Goal: Transaction & Acquisition: Purchase product/service

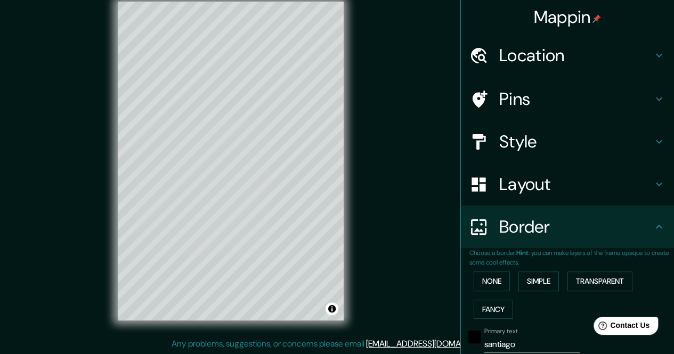
click at [510, 94] on h4 "Pins" at bounding box center [576, 98] width 154 height 21
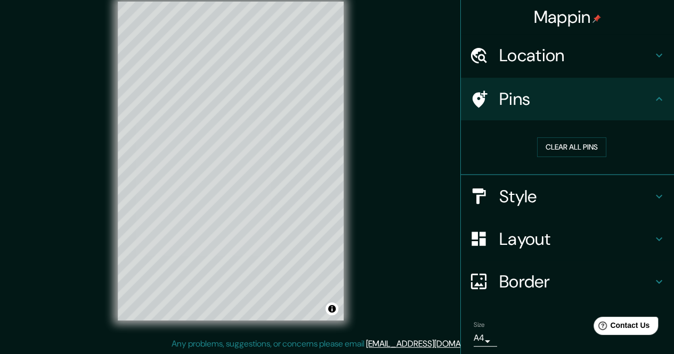
click at [212, 87] on div "Mappin Location Santiago de Compostela, provincia de La Coruña, España Pins Cle…" at bounding box center [337, 170] width 674 height 370
drag, startPoint x: 230, startPoint y: 88, endPoint x: 239, endPoint y: 95, distance: 11.0
click at [239, 95] on div at bounding box center [239, 95] width 9 height 9
click at [526, 62] on h4 "Location" at bounding box center [576, 55] width 154 height 21
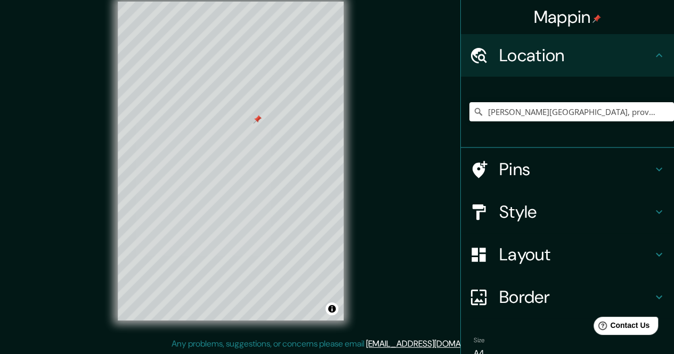
click at [526, 62] on h4 "Location" at bounding box center [576, 55] width 154 height 21
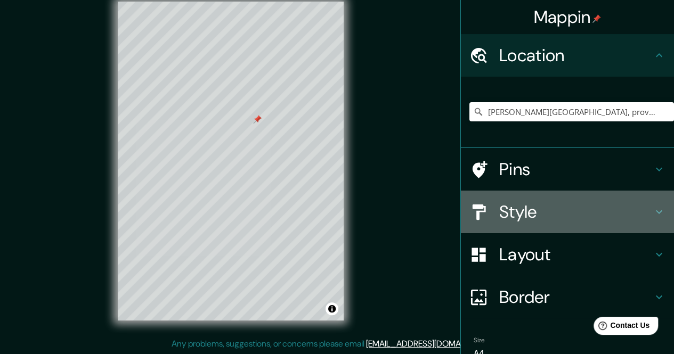
click at [505, 205] on h4 "Style" at bounding box center [576, 211] width 154 height 21
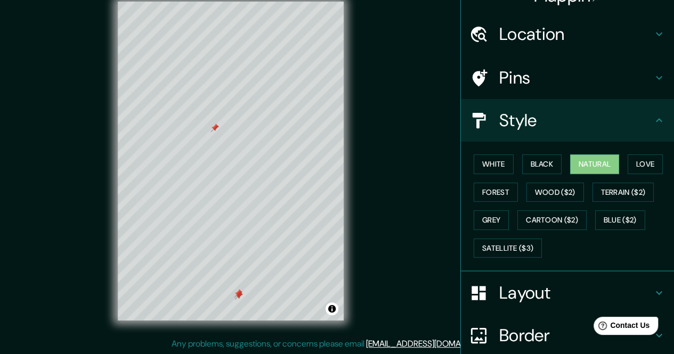
scroll to position [53, 0]
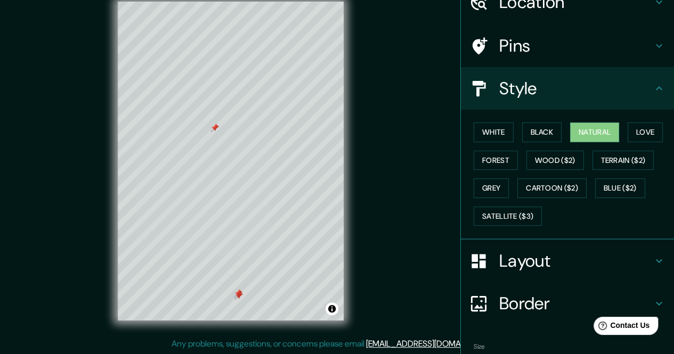
click at [530, 263] on h4 "Layout" at bounding box center [576, 261] width 154 height 21
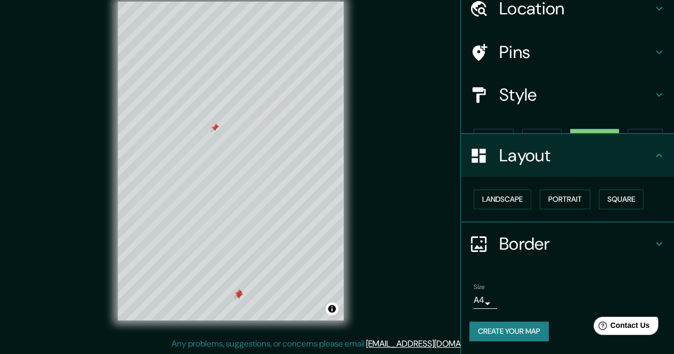
scroll to position [28, 0]
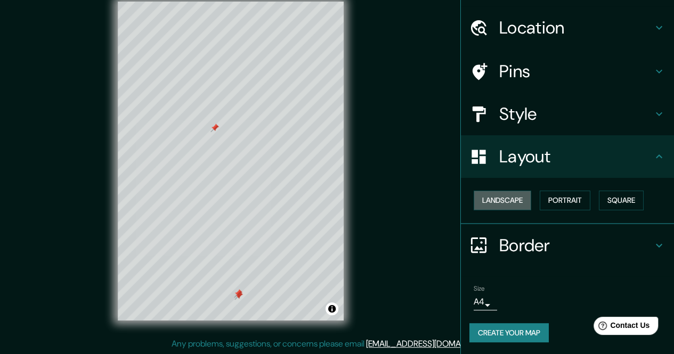
click at [500, 201] on button "Landscape" at bounding box center [503, 201] width 58 height 20
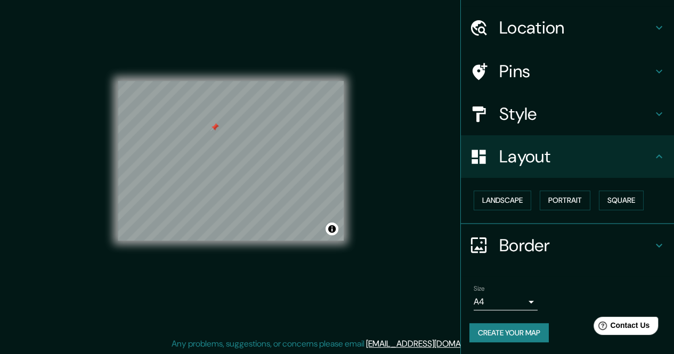
click at [548, 200] on button "Portrait" at bounding box center [565, 201] width 51 height 20
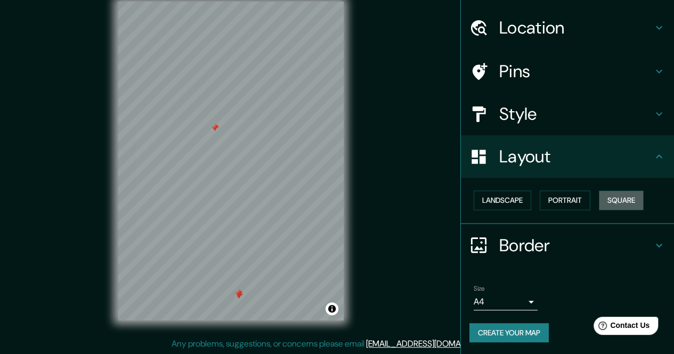
click at [608, 201] on button "Square" at bounding box center [621, 201] width 45 height 20
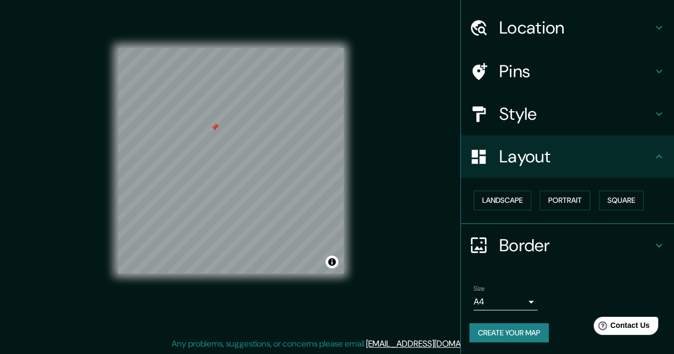
click at [556, 203] on button "Portrait" at bounding box center [565, 201] width 51 height 20
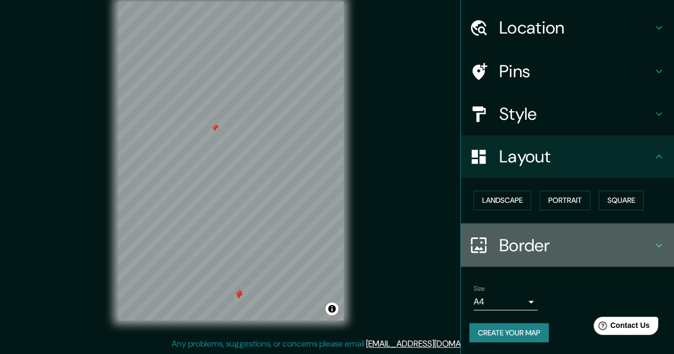
click at [522, 246] on h4 "Border" at bounding box center [576, 245] width 154 height 21
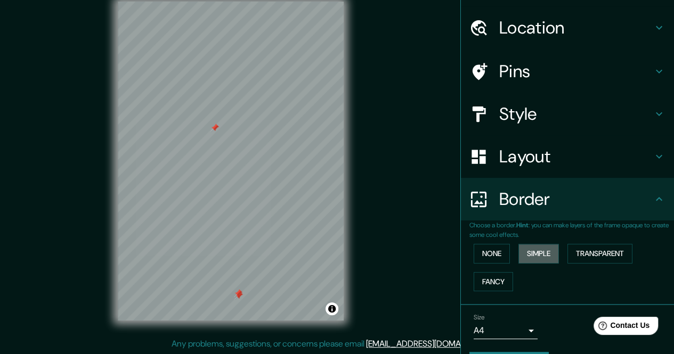
click at [536, 257] on button "Simple" at bounding box center [539, 254] width 41 height 20
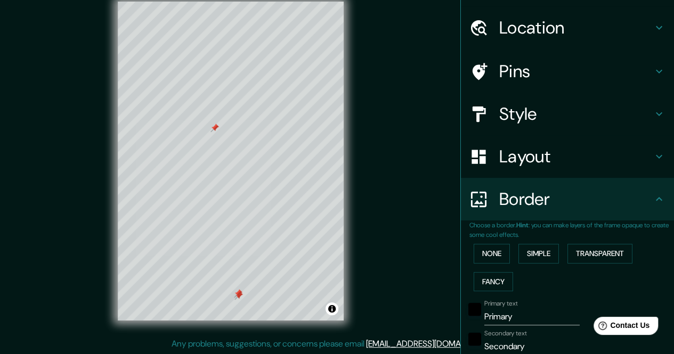
click at [582, 255] on button "Transparent" at bounding box center [600, 254] width 65 height 20
click at [544, 251] on button "Simple" at bounding box center [539, 254] width 41 height 20
click at [484, 281] on button "Fancy" at bounding box center [493, 282] width 39 height 20
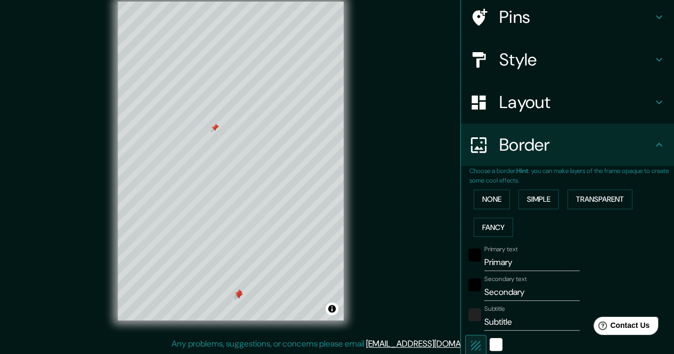
scroll to position [134, 0]
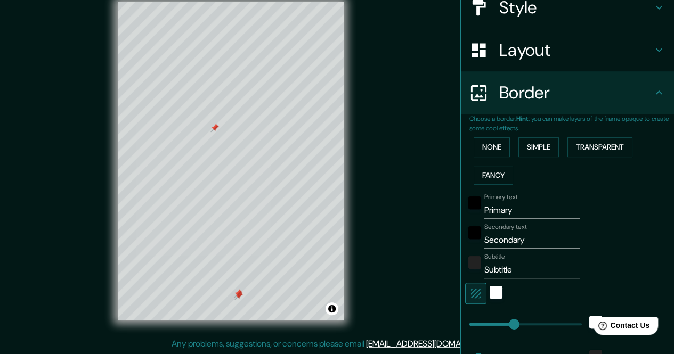
click at [495, 211] on input "Primary" at bounding box center [531, 210] width 95 height 17
click at [496, 211] on input "Primary" at bounding box center [531, 210] width 95 height 17
type input "S"
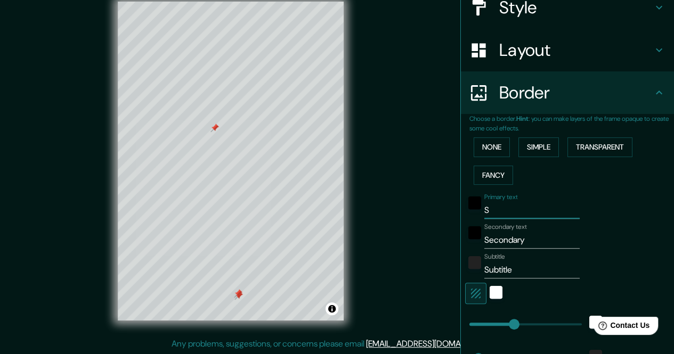
type input "170"
type input "34"
type input "17"
type input "San"
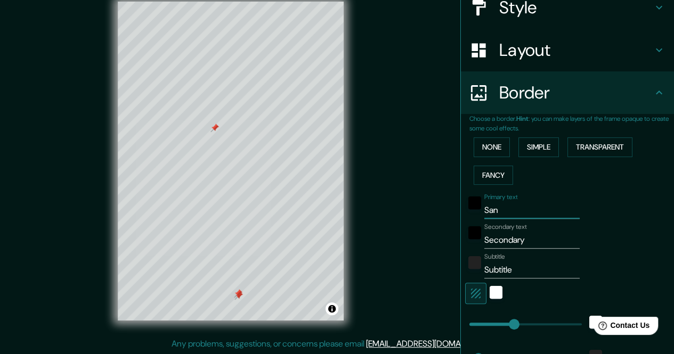
type input "170"
type input "34"
type input "17"
type input "Sant"
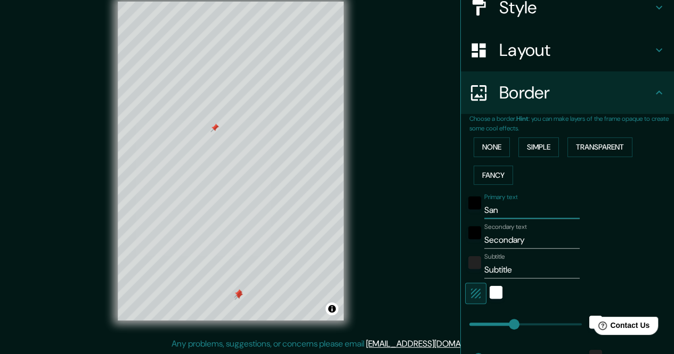
type input "170"
type input "34"
type input "17"
type input "Santi"
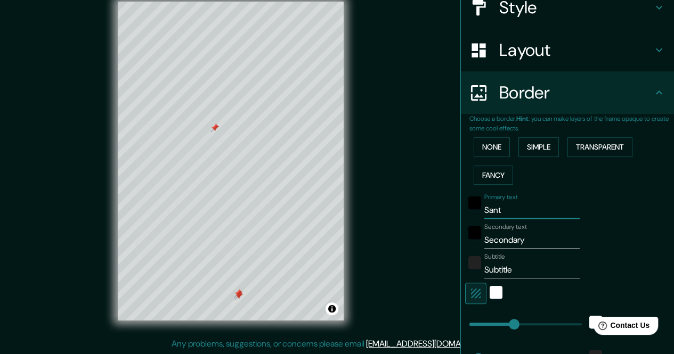
type input "170"
type input "34"
type input "17"
type input "[PERSON_NAME]"
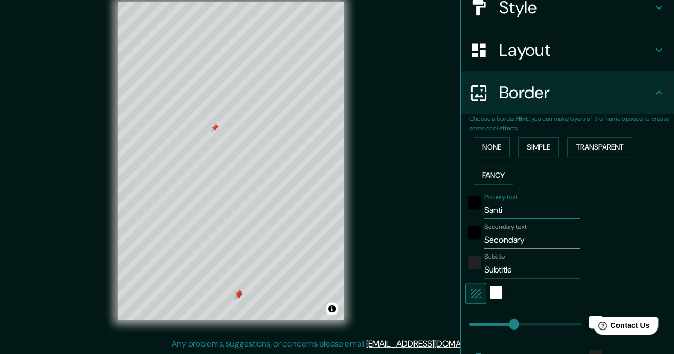
type input "170"
type input "34"
type input "17"
type input "Santiag"
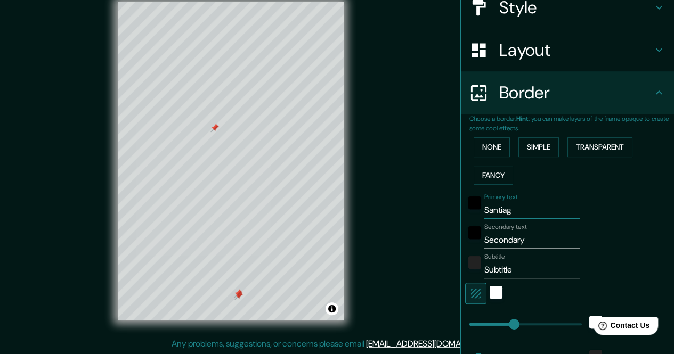
type input "170"
type input "34"
type input "17"
type input "Santiago"
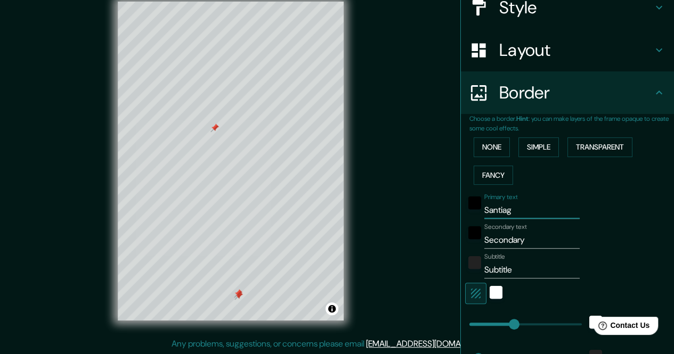
type input "170"
type input "34"
type input "17"
type input "Santiago de"
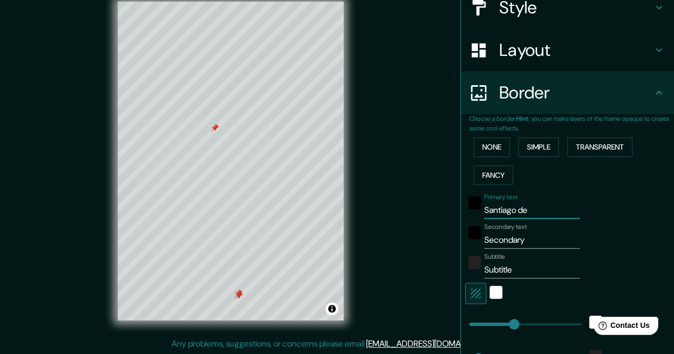
type input "170"
type input "34"
type input "17"
type input "Santiago de C"
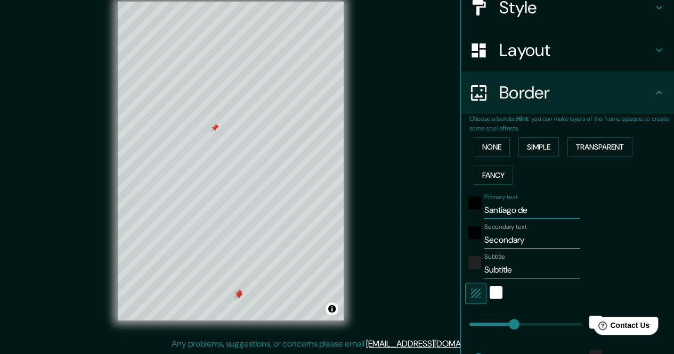
type input "170"
type input "34"
type input "17"
type input "Santiago de"
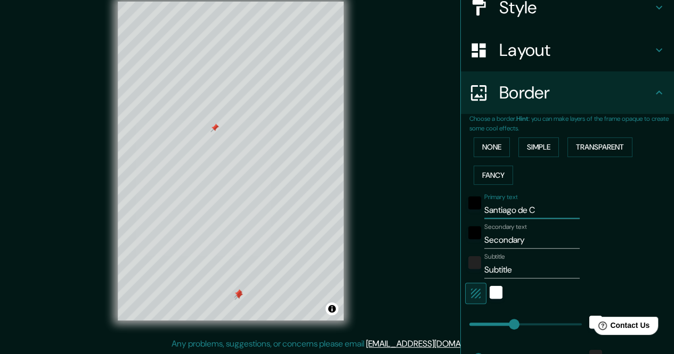
type input "170"
type input "34"
type input "17"
type input "Santiago de"
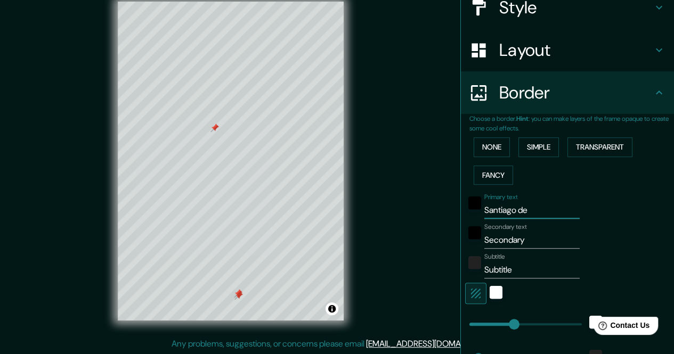
type input "170"
type input "34"
type input "17"
type input "Santiago d"
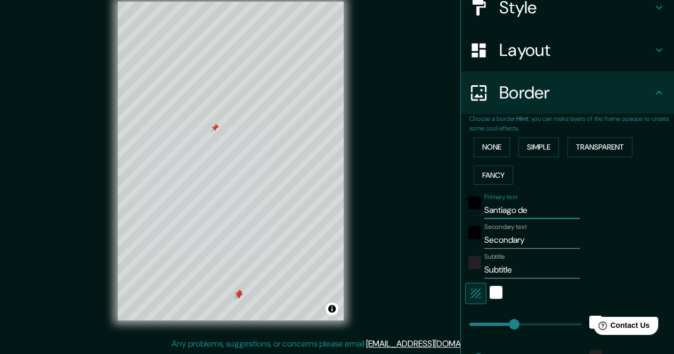
type input "170"
type input "34"
type input "17"
type input "Santiago"
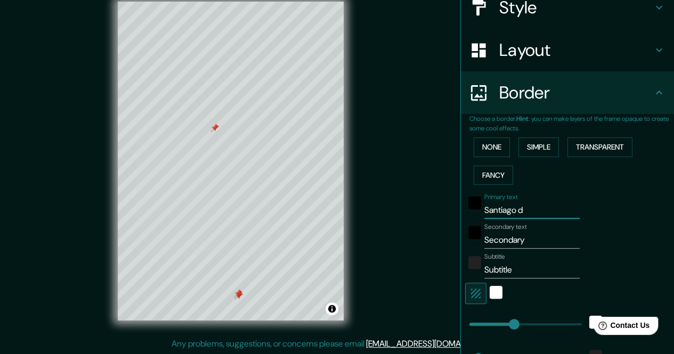
type input "170"
type input "34"
type input "17"
type input "Santiago"
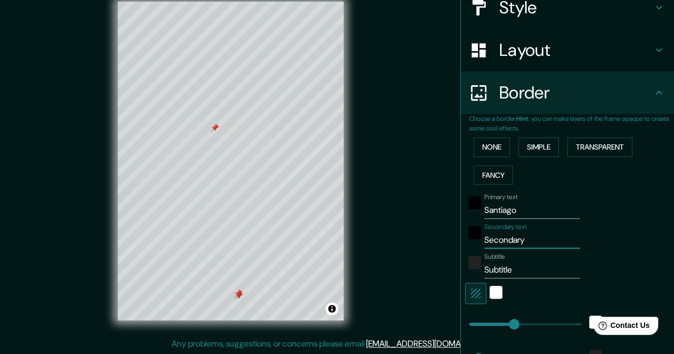
click at [495, 240] on input "Secondary" at bounding box center [531, 240] width 95 height 17
paste input "42.876893, -8.550490"
type input "42.876893, -8.550490"
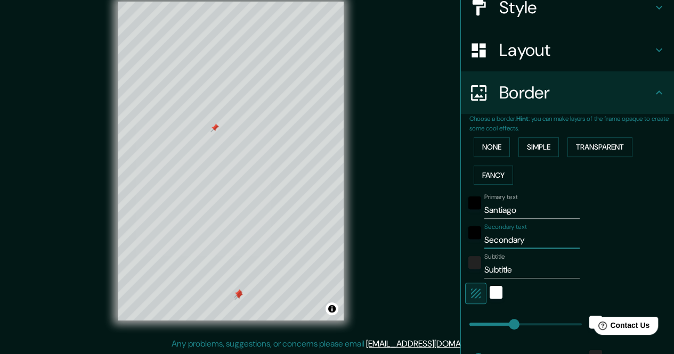
type input "170"
type input "34"
type input "17"
type input "42.876893, -8.550490"
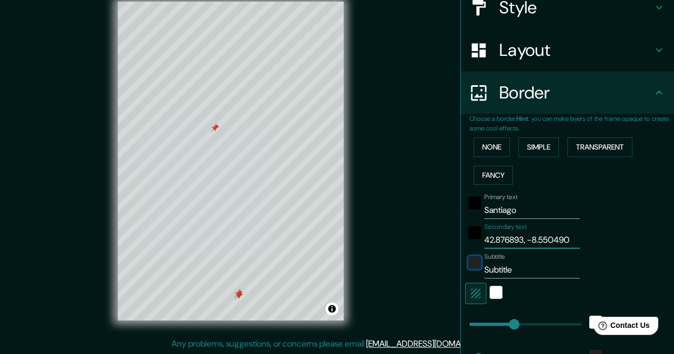
click at [468, 263] on div "color-222222" at bounding box center [474, 262] width 13 height 13
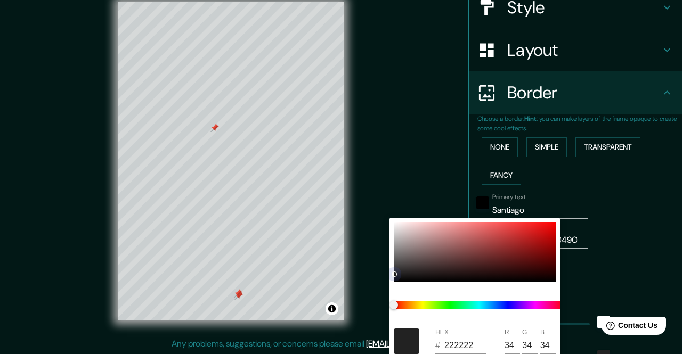
click at [546, 229] on div at bounding box center [475, 252] width 162 height 60
type input "170"
type input "34"
type input "17"
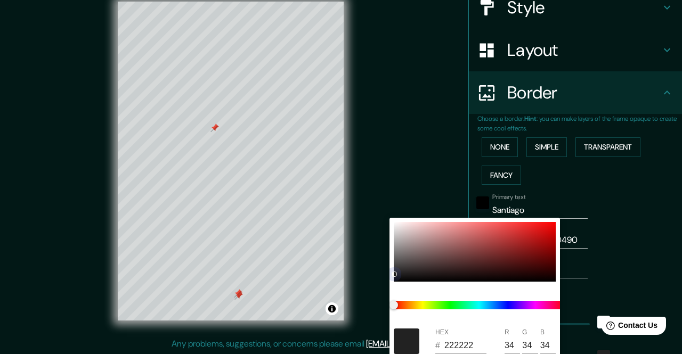
type input "E20D0D"
type input "226"
type input "13"
click at [621, 237] on div at bounding box center [341, 177] width 682 height 354
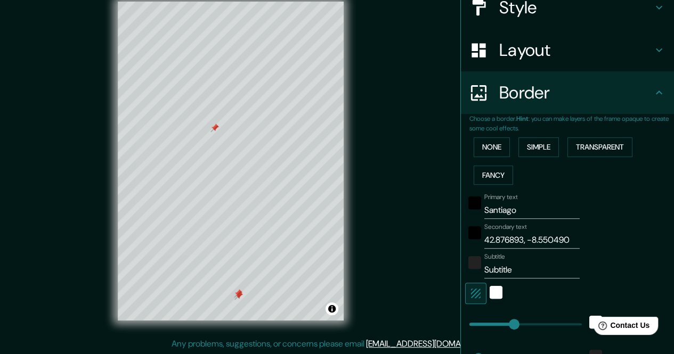
click at [502, 270] on input "Subtitle" at bounding box center [531, 270] width 95 height 17
type input "170"
type input "1"
type input "170"
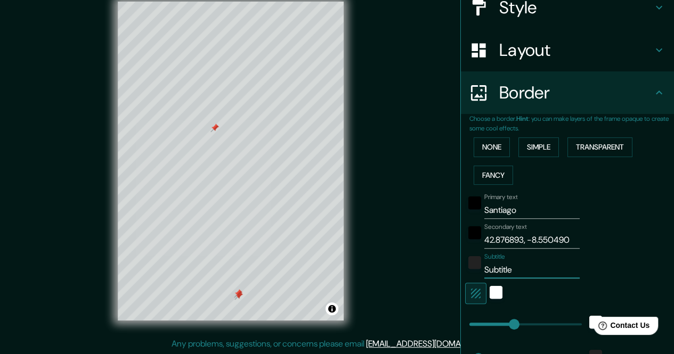
type input "34"
type input "17"
type input "19"
type input "170"
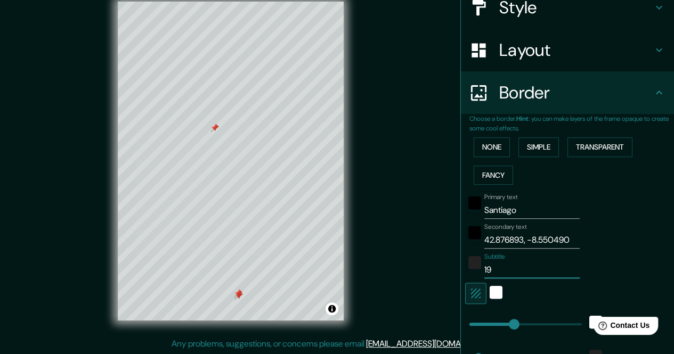
type input "34"
type input "17"
type input "190"
type input "170"
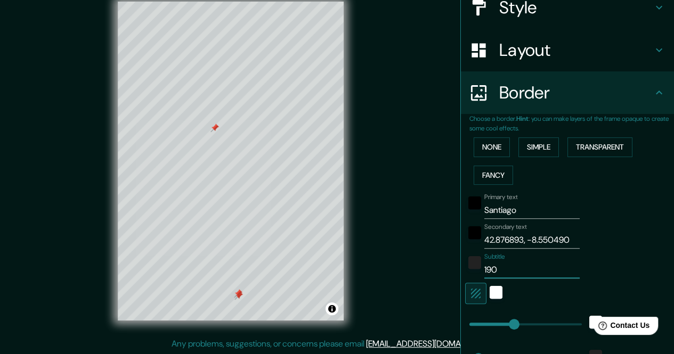
type input "34"
type input "17"
type input "1907"
type input "170"
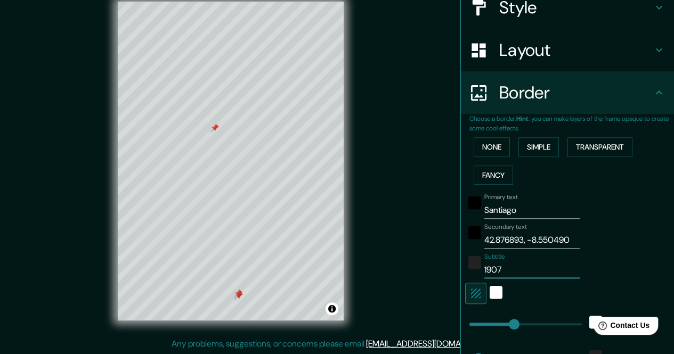
type input "34"
type input "17"
type input "190"
type input "170"
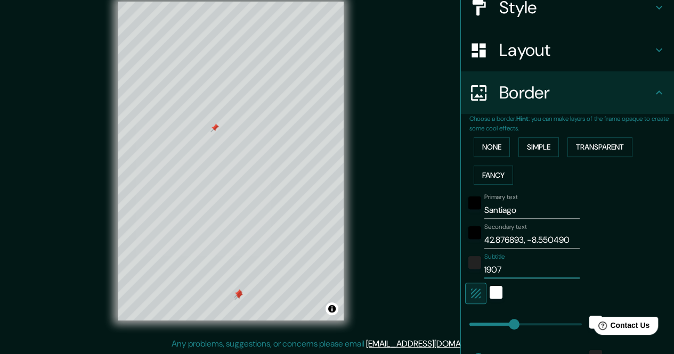
type input "34"
type input "17"
type input "19"
type input "170"
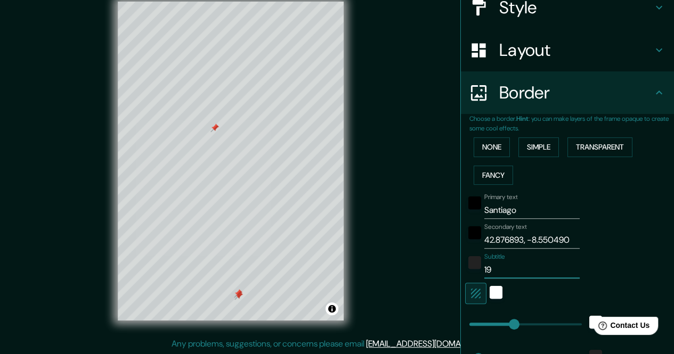
type input "34"
type input "17"
type input "1"
type input "170"
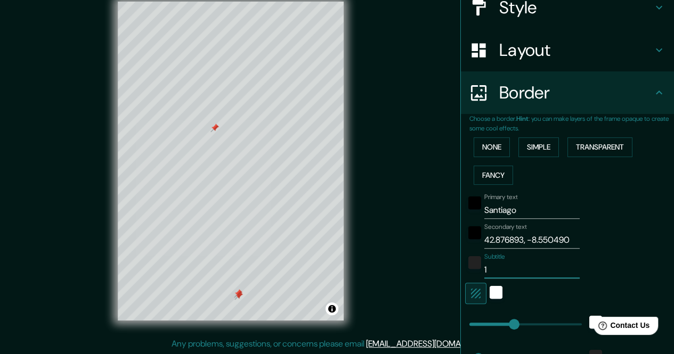
type input "34"
type input "17"
type input "19"
type input "170"
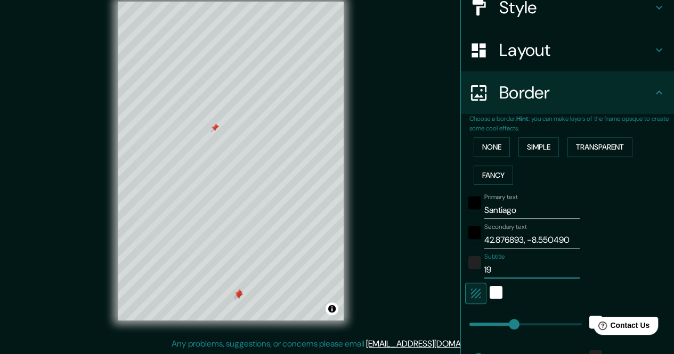
type input "34"
type input "17"
type input "19/"
type input "170"
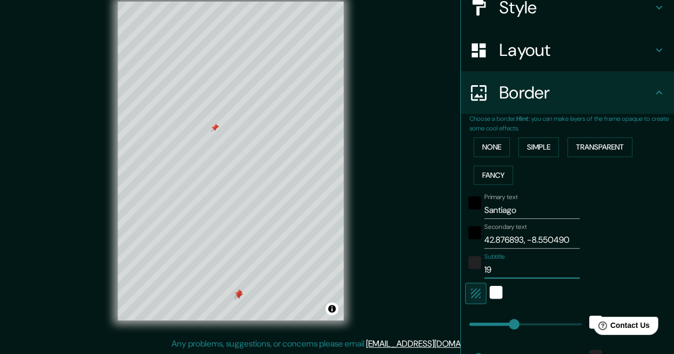
type input "34"
type input "17"
type input "19/0"
type input "170"
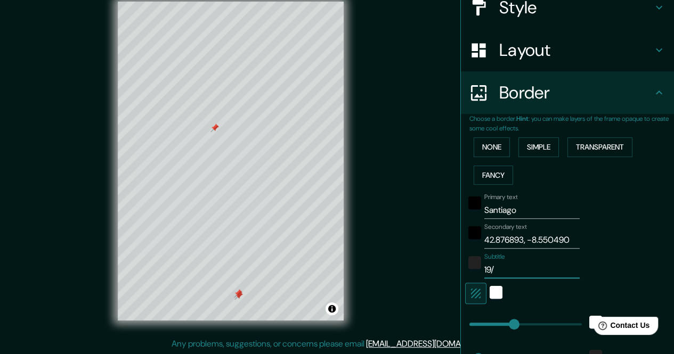
type input "34"
type input "17"
type input "19/07"
type input "170"
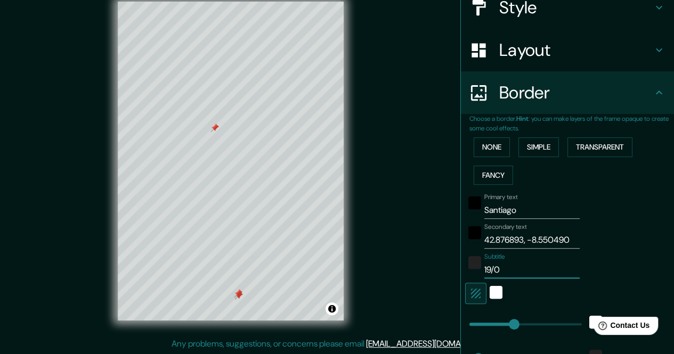
type input "34"
type input "17"
type input "19/07/"
type input "170"
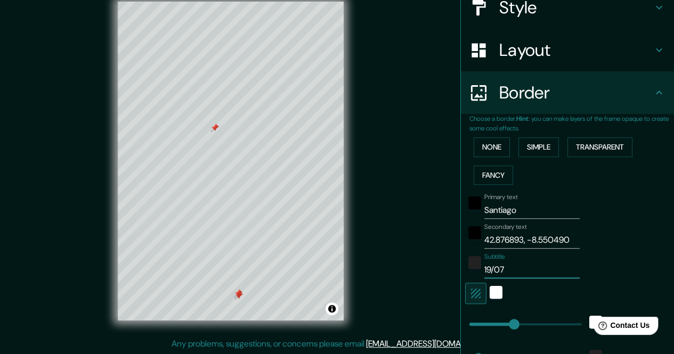
type input "34"
type input "17"
type input "19/07/2"
type input "170"
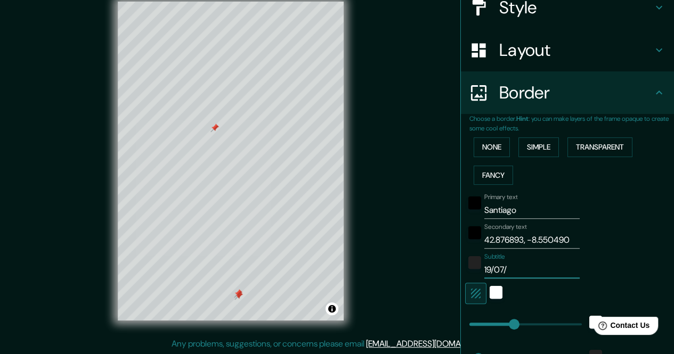
type input "34"
type input "17"
type input "[DATE]"
type input "170"
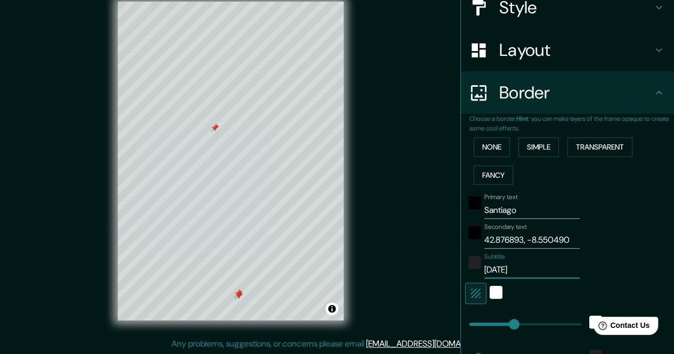
type input "34"
type input "17"
type input "19/07/202"
type input "170"
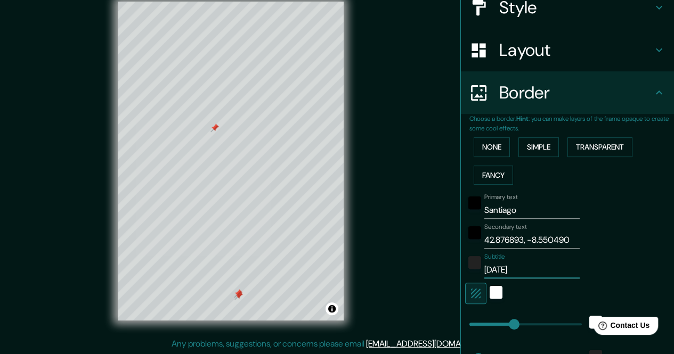
type input "34"
type input "17"
type input "[DATE]"
type input "170"
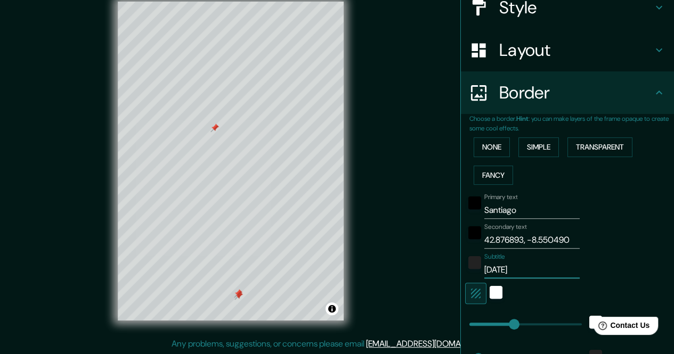
type input "34"
type input "17"
type input "19/07/202"
type input "170"
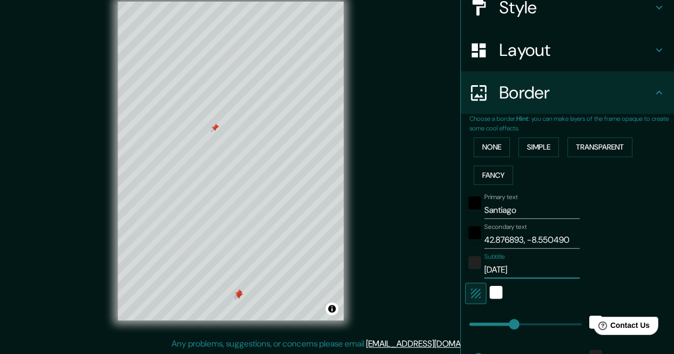
type input "34"
type input "17"
type input "[DATE]"
type input "170"
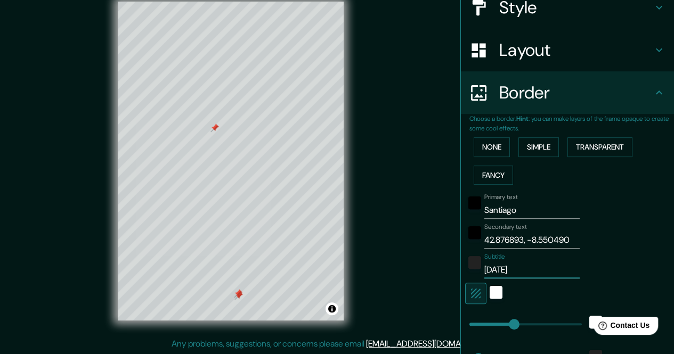
type input "34"
type input "17"
type input "[DATE]"
type input "170"
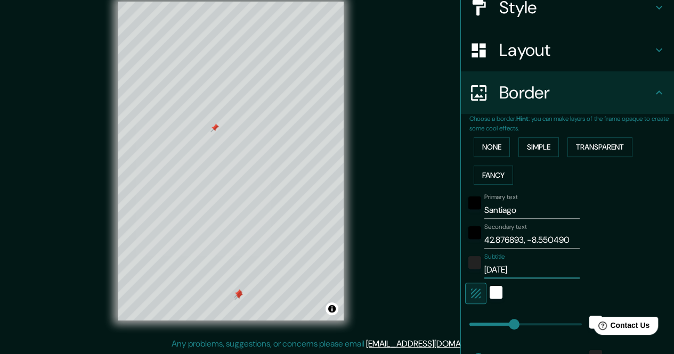
type input "34"
type input "17"
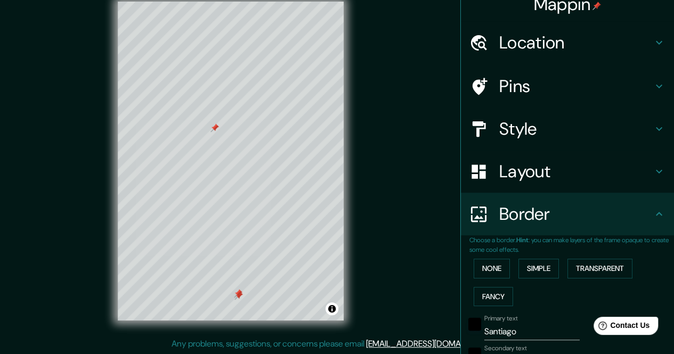
scroll to position [0, 0]
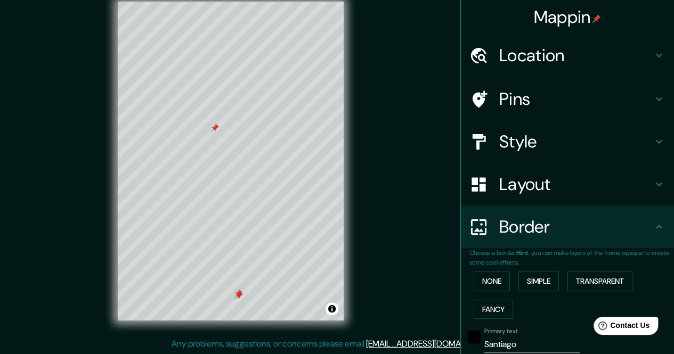
type input "[DATE]"
click at [528, 100] on h4 "Pins" at bounding box center [576, 98] width 154 height 21
type input "170"
type input "34"
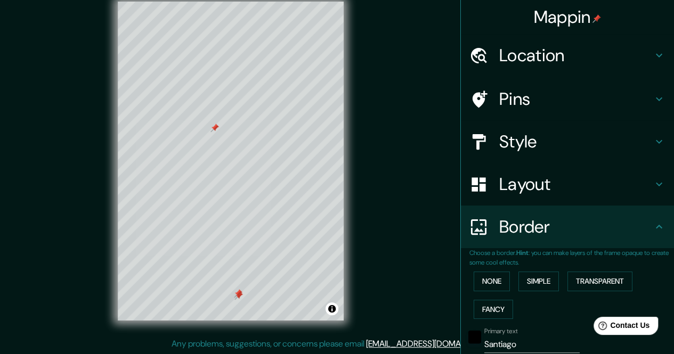
type input "17"
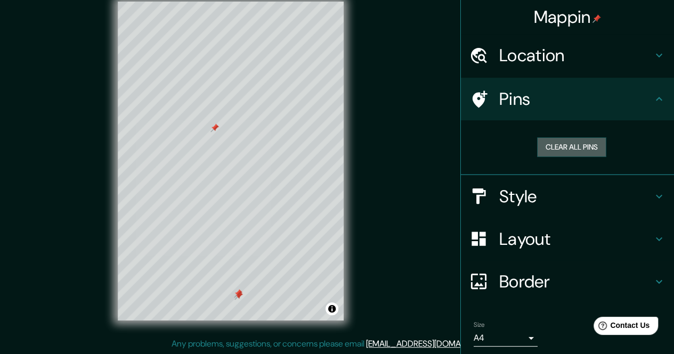
click at [556, 148] on button "Clear all pins" at bounding box center [571, 148] width 69 height 20
click at [214, 129] on div "Mappin Location Santiago de Compostela, provincia de La Coruña, España Pins Cle…" at bounding box center [337, 170] width 674 height 370
drag, startPoint x: 219, startPoint y: 127, endPoint x: 236, endPoint y: 133, distance: 17.9
click at [236, 133] on div at bounding box center [236, 136] width 9 height 9
click at [553, 148] on button "Clear all pins" at bounding box center [571, 148] width 69 height 20
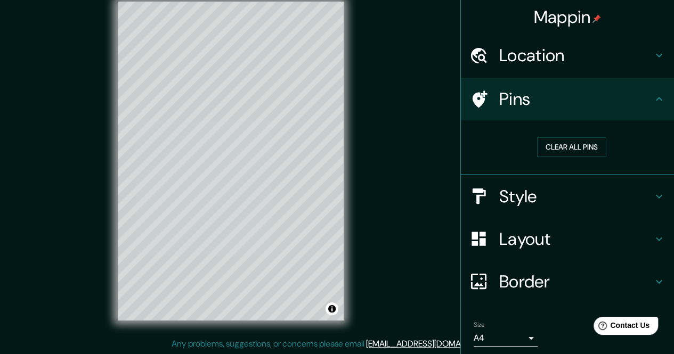
click at [513, 104] on h4 "Pins" at bounding box center [576, 98] width 154 height 21
click at [228, 137] on div "Mappin Location Santiago de Compostela, provincia de La Coruña, España Pins Cle…" at bounding box center [337, 170] width 674 height 370
click at [473, 98] on icon at bounding box center [480, 99] width 15 height 17
click at [334, 309] on button "Toggle attribution" at bounding box center [332, 309] width 13 height 13
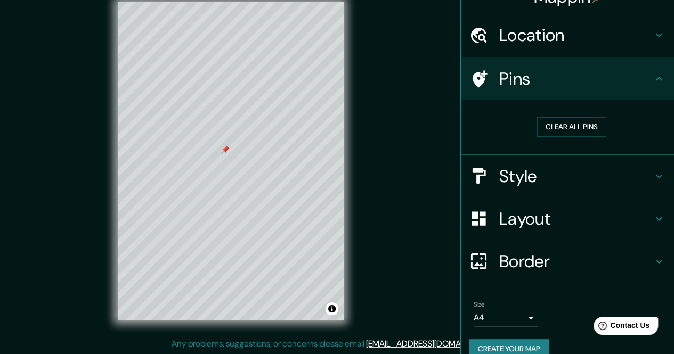
scroll to position [36, 0]
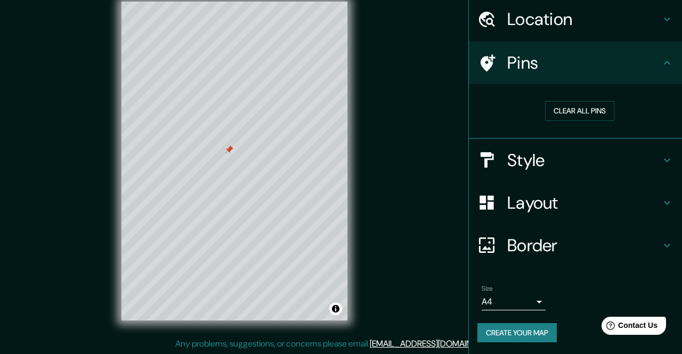
click at [506, 301] on body "Mappin Location Santiago de Compostela, provincia de La Coruña, España Pins Cle…" at bounding box center [341, 162] width 682 height 354
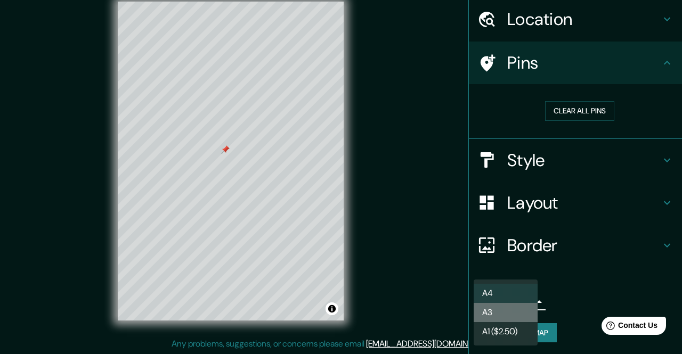
click at [495, 313] on li "A3" at bounding box center [506, 312] width 64 height 19
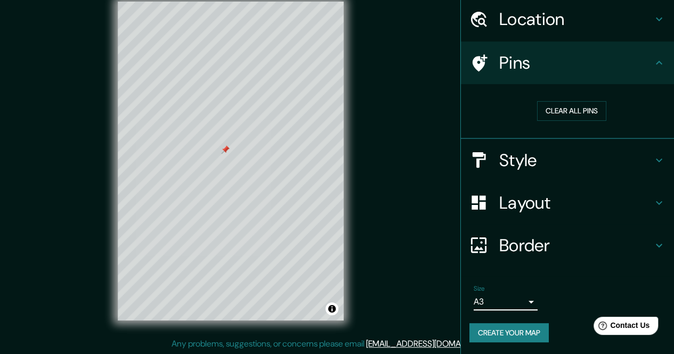
click at [510, 336] on button "Create your map" at bounding box center [509, 334] width 79 height 20
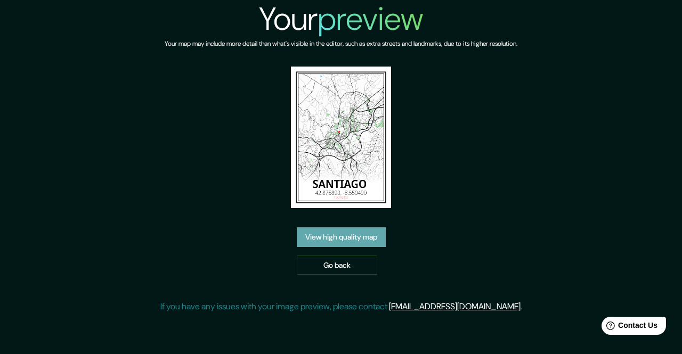
click at [362, 236] on link "View high quality map" at bounding box center [341, 238] width 89 height 20
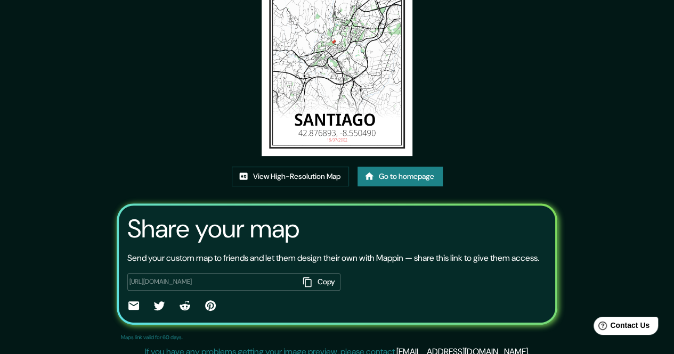
scroll to position [125, 0]
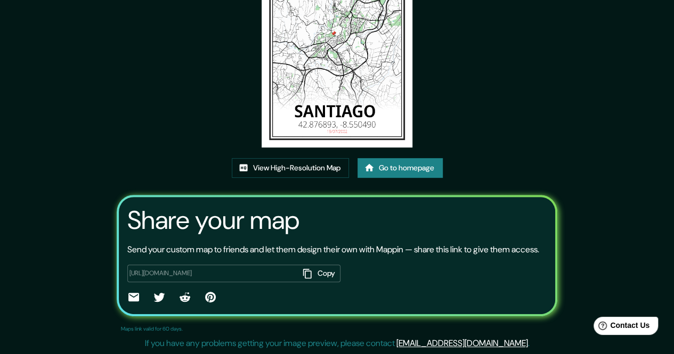
click at [294, 158] on link "View High-Resolution Map" at bounding box center [290, 168] width 117 height 20
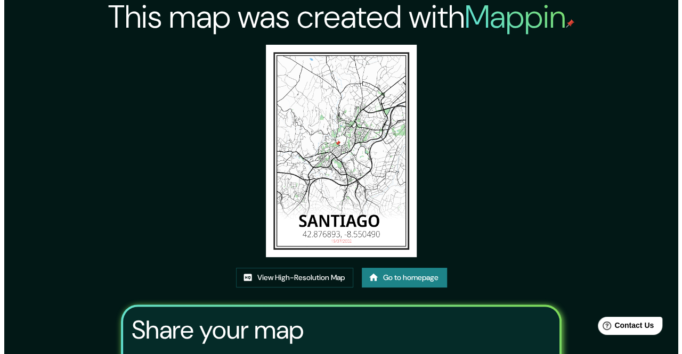
scroll to position [0, 0]
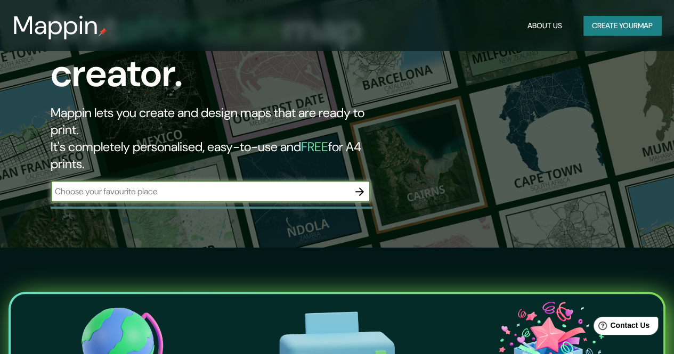
click at [160, 185] on input "text" at bounding box center [200, 191] width 298 height 12
type input "[PERSON_NAME][GEOGRAPHIC_DATA]"
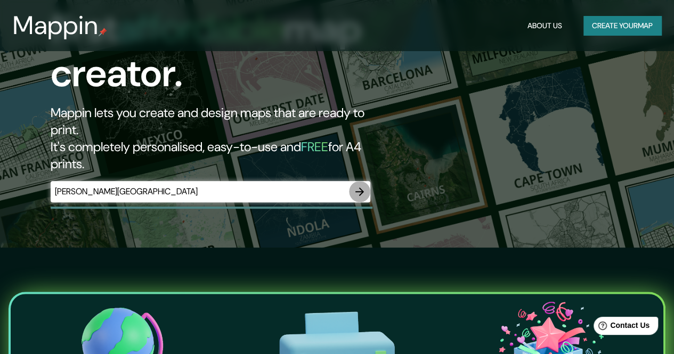
click at [363, 185] on icon "button" at bounding box center [359, 191] width 13 height 13
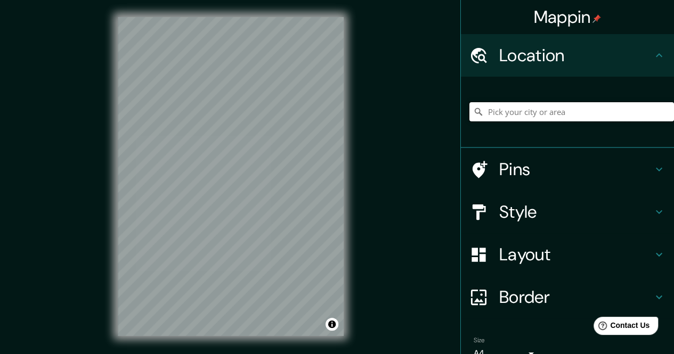
click at [513, 114] on input "Pick your city or area" at bounding box center [572, 111] width 205 height 19
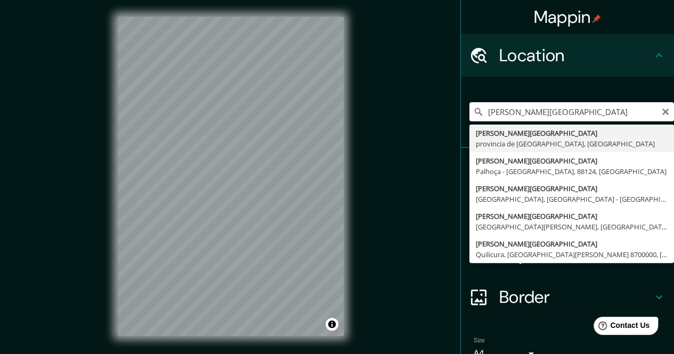
type input "[PERSON_NAME][GEOGRAPHIC_DATA], provincia de [GEOGRAPHIC_DATA], [GEOGRAPHIC_DAT…"
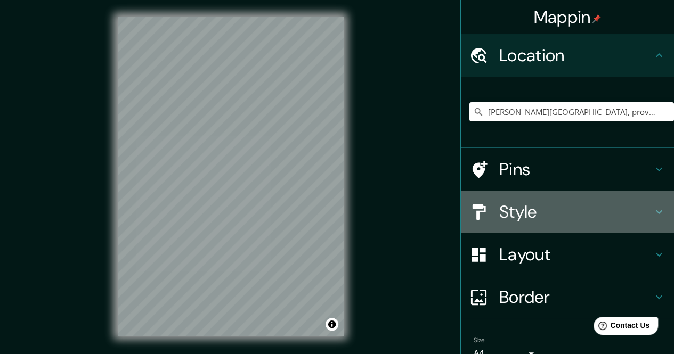
click at [526, 214] on h4 "Style" at bounding box center [576, 211] width 154 height 21
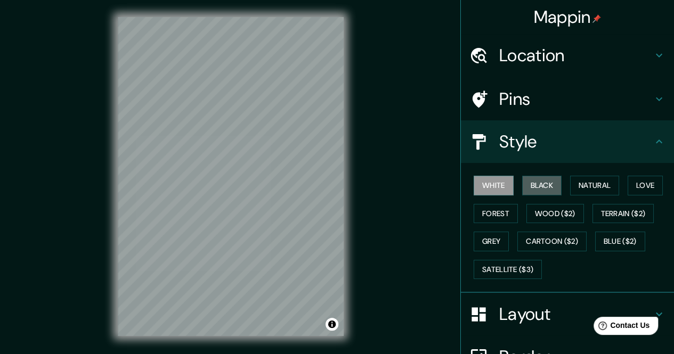
click at [541, 186] on button "Black" at bounding box center [542, 186] width 40 height 20
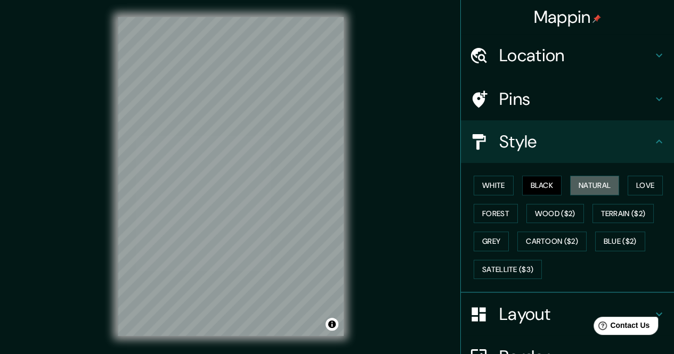
click at [577, 187] on button "Natural" at bounding box center [594, 186] width 49 height 20
click at [638, 185] on button "Love" at bounding box center [645, 186] width 35 height 20
click at [494, 213] on button "Forest" at bounding box center [496, 214] width 44 height 20
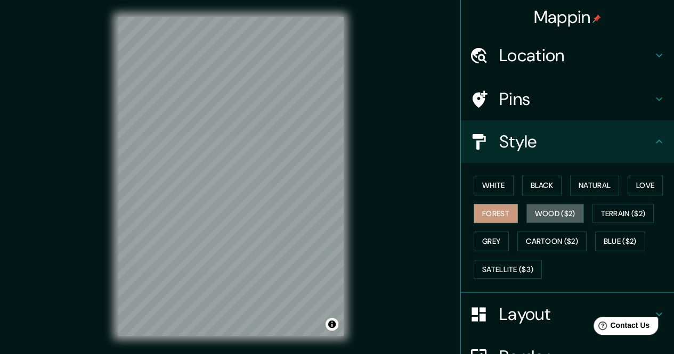
click at [536, 213] on button "Wood ($2)" at bounding box center [556, 214] width 58 height 20
click at [491, 240] on button "Grey" at bounding box center [491, 242] width 35 height 20
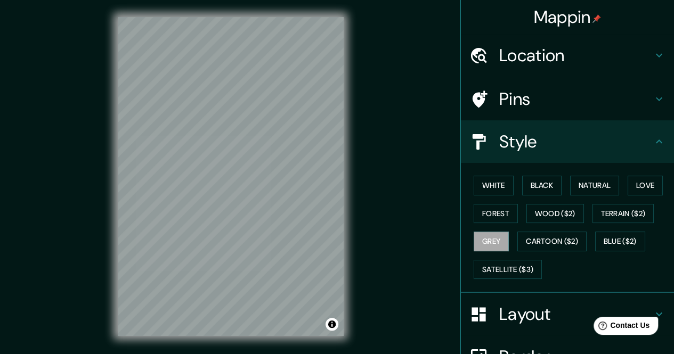
click at [580, 185] on button "Natural" at bounding box center [594, 186] width 49 height 20
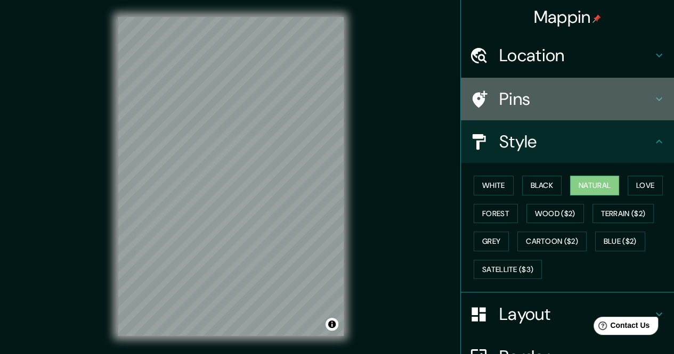
click at [527, 93] on h4 "Pins" at bounding box center [576, 98] width 154 height 21
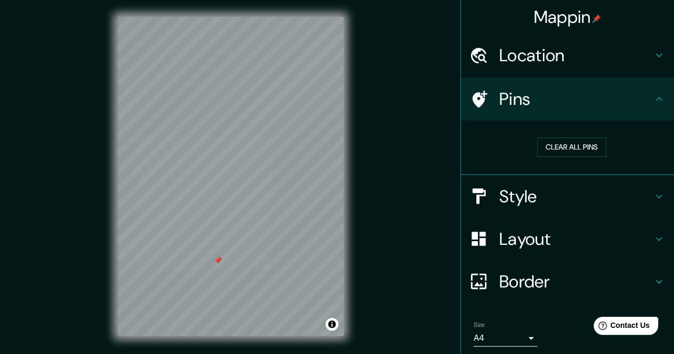
click at [515, 279] on h4 "Border" at bounding box center [576, 281] width 154 height 21
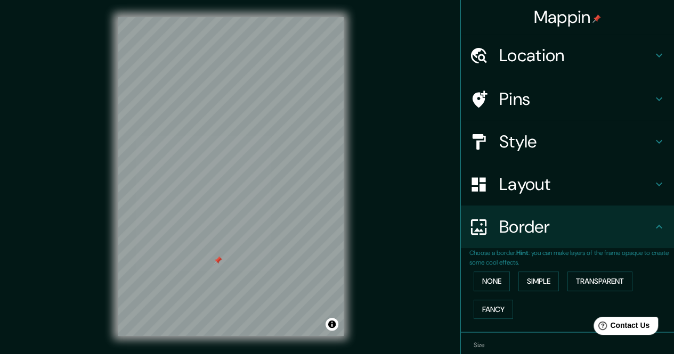
click at [535, 280] on button "Simple" at bounding box center [539, 282] width 41 height 20
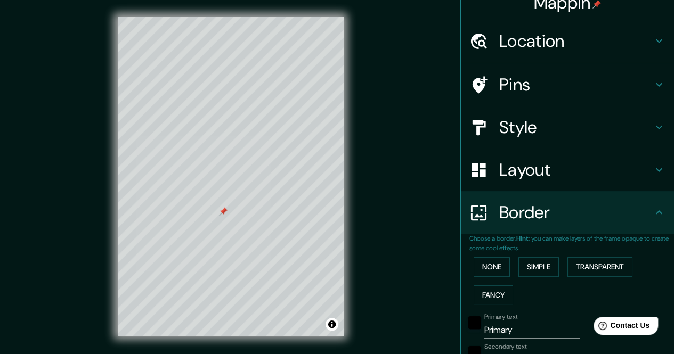
scroll to position [53, 0]
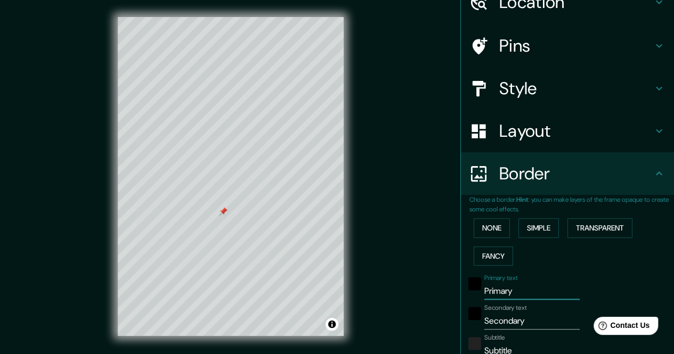
click at [502, 293] on input "Primary" at bounding box center [531, 291] width 95 height 17
type input "S"
type input "170"
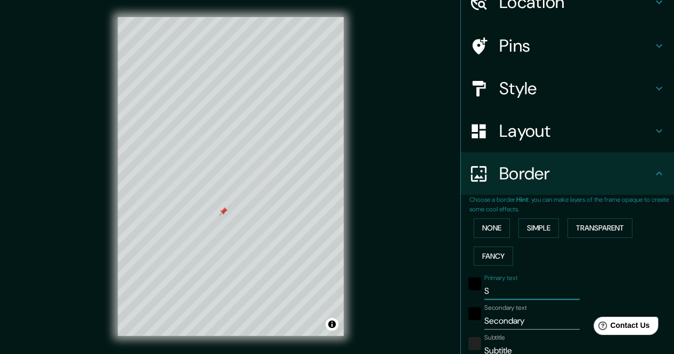
type input "34"
type input "Sa"
type input "170"
type input "34"
type input "San"
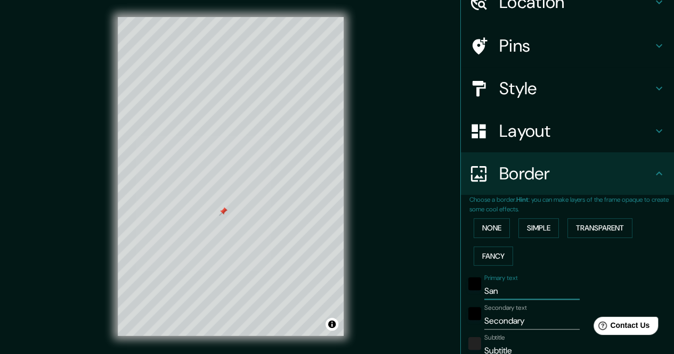
type input "170"
type input "34"
type input "Sant"
type input "170"
type input "34"
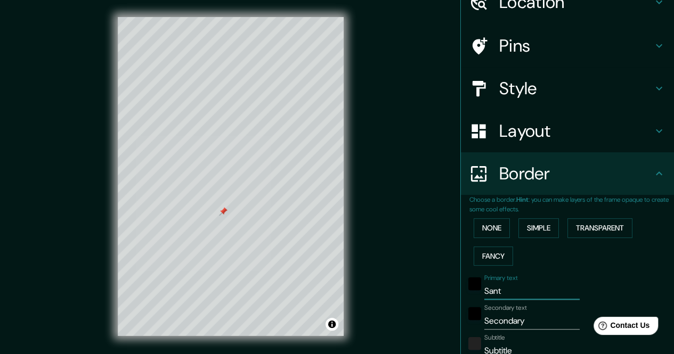
type input "Santi"
type input "170"
type input "34"
type input "[PERSON_NAME]"
type input "170"
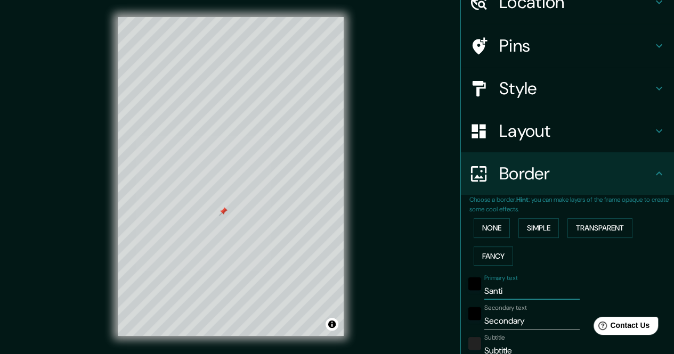
type input "34"
type input "Santiag"
type input "170"
type input "34"
type input "Santiago"
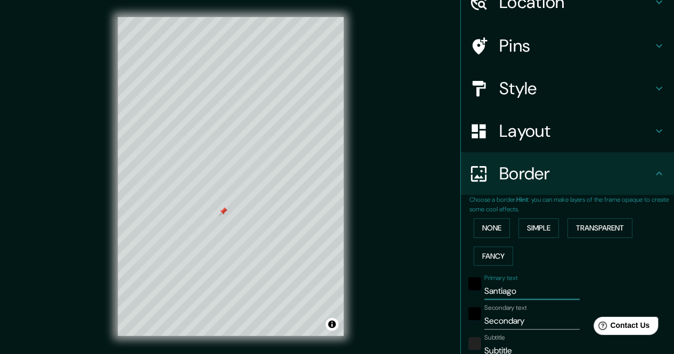
type input "170"
type input "34"
type input "Santiago"
click at [494, 324] on input "Secondary" at bounding box center [531, 321] width 95 height 17
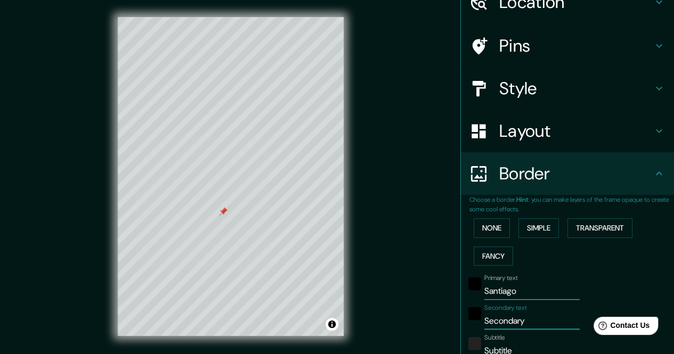
paste input "text"
type input "170"
type input "34"
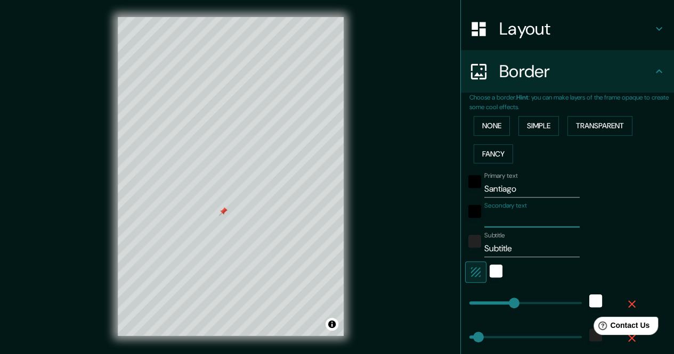
scroll to position [160, 0]
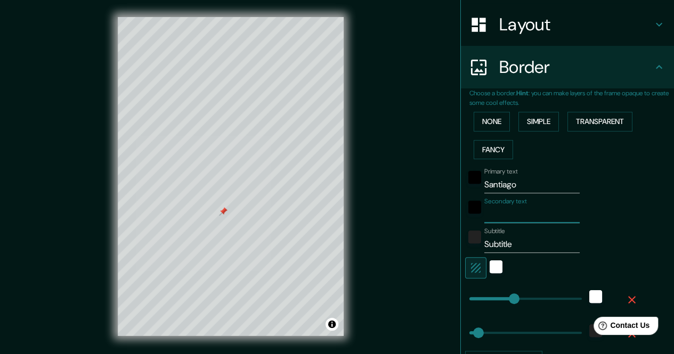
click at [488, 244] on input "Subtitle" at bounding box center [531, 244] width 95 height 17
type input "1"
type input "170"
type input "34"
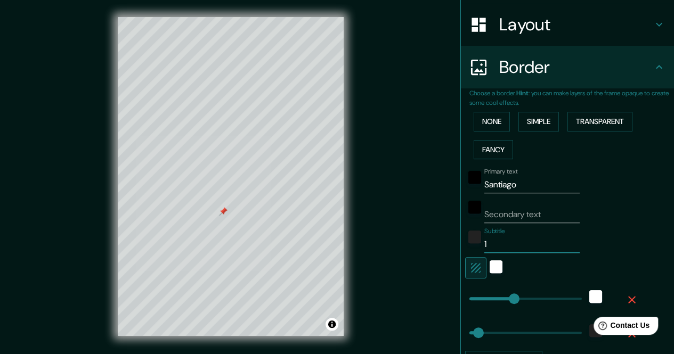
type input "19"
type input "170"
type input "34"
type input "19/"
type input "170"
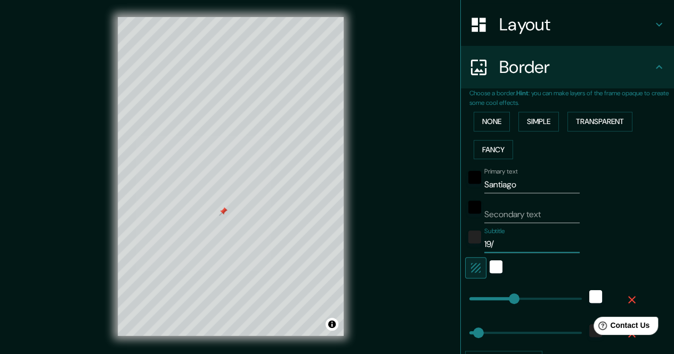
type input "34"
type input "19/0"
type input "170"
type input "34"
type input "19/07"
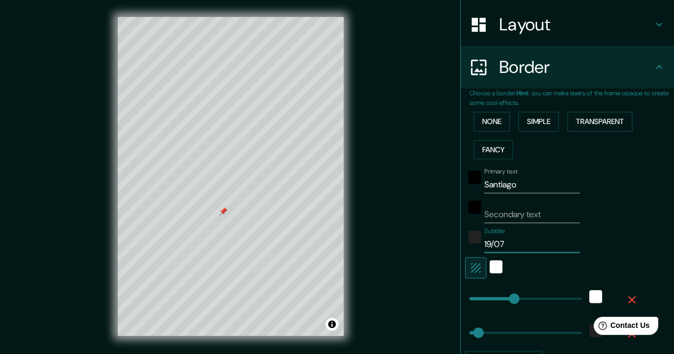
type input "170"
type input "34"
type input "19/07/"
type input "170"
type input "34"
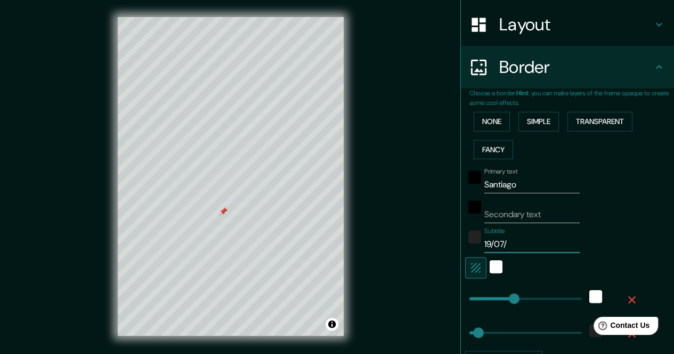
type input "19/07/2"
type input "170"
type input "34"
type input "[DATE]"
type input "170"
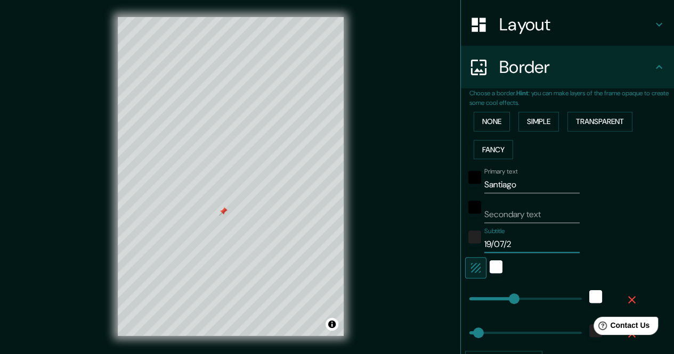
type input "34"
type input "19/07/200"
type input "170"
type input "34"
type input "[DATE]"
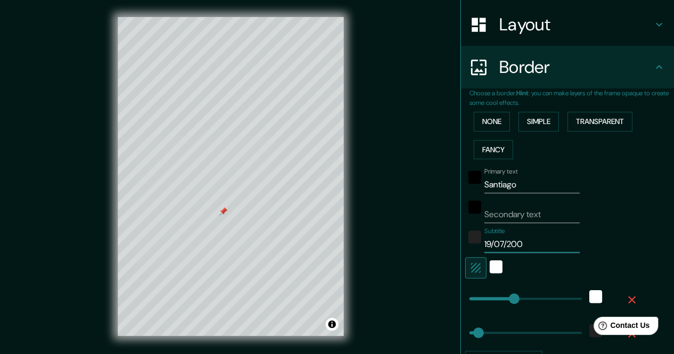
type input "170"
type input "34"
type input "[DATE]"
click at [490, 265] on div "white" at bounding box center [496, 267] width 13 height 13
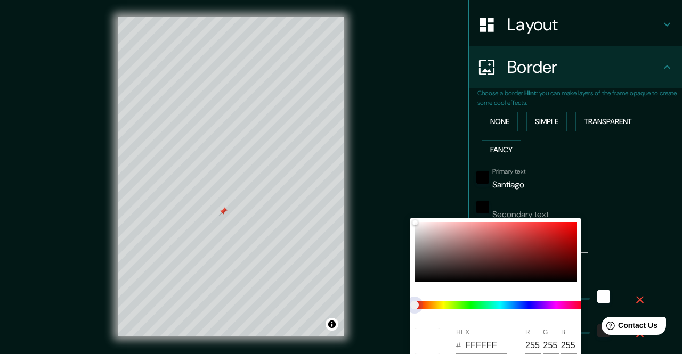
click at [522, 301] on span at bounding box center [500, 305] width 171 height 9
type input "170"
type input "34"
click at [629, 272] on div at bounding box center [341, 177] width 682 height 354
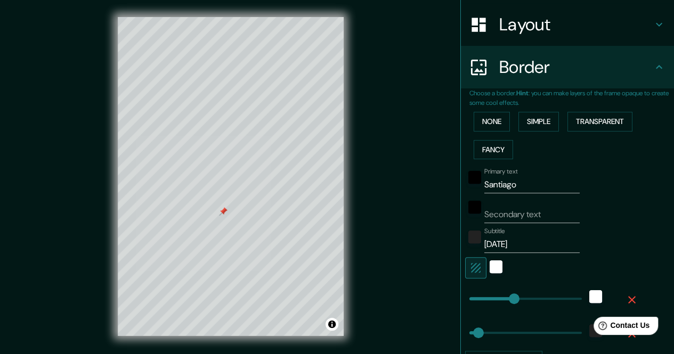
click at [497, 215] on input "Secondary text" at bounding box center [531, 214] width 95 height 17
click at [490, 211] on input "Secondary text" at bounding box center [531, 214] width 95 height 17
paste input "42.876893, -8.550490"
type input "42.876893, -8.550490"
type input "170"
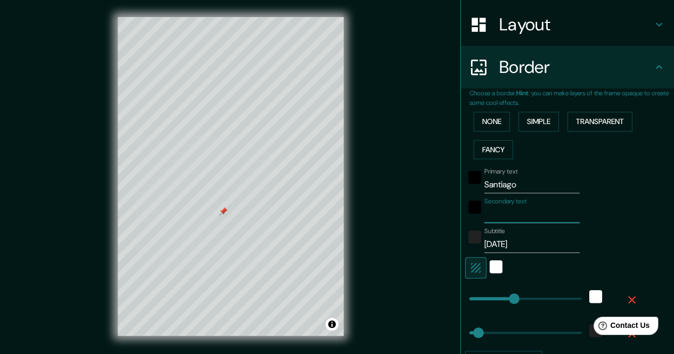
type input "34"
type input "170"
type input "42.876893, -8.550490"
type input "275"
drag, startPoint x: 502, startPoint y: 300, endPoint x: 534, endPoint y: 300, distance: 32.0
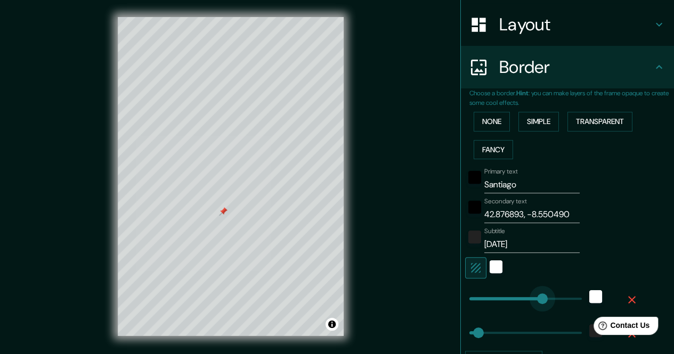
type input "34"
type input "60"
drag, startPoint x: 534, startPoint y: 300, endPoint x: 477, endPoint y: 299, distance: 57.0
type input "34"
click at [487, 148] on button "Fancy" at bounding box center [493, 150] width 39 height 20
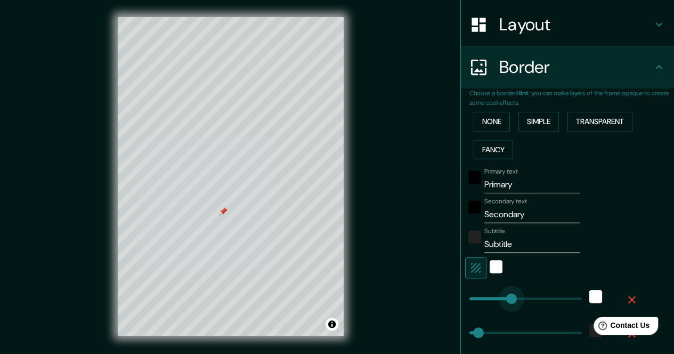
type input "152"
drag, startPoint x: 511, startPoint y: 298, endPoint x: 502, endPoint y: 297, distance: 9.7
type input "34"
type input "17"
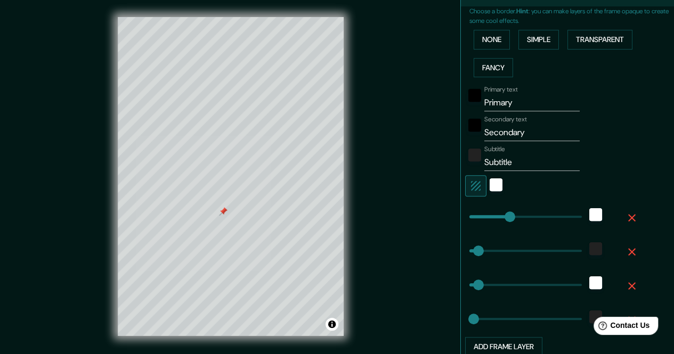
scroll to position [266, 0]
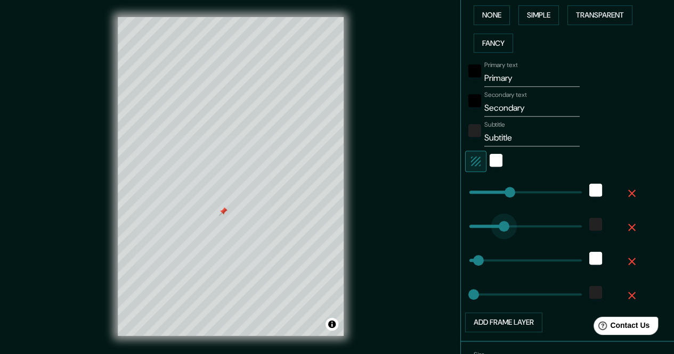
type input "156"
drag, startPoint x: 469, startPoint y: 226, endPoint x: 503, endPoint y: 225, distance: 33.6
type input "34"
type input "17"
type input "38"
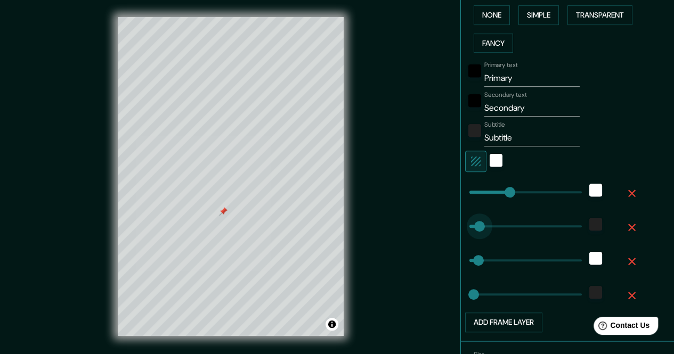
drag, startPoint x: 503, startPoint y: 225, endPoint x: 471, endPoint y: 226, distance: 31.5
type input "34"
type input "142"
drag, startPoint x: 467, startPoint y: 293, endPoint x: 499, endPoint y: 293, distance: 32.0
type input "34"
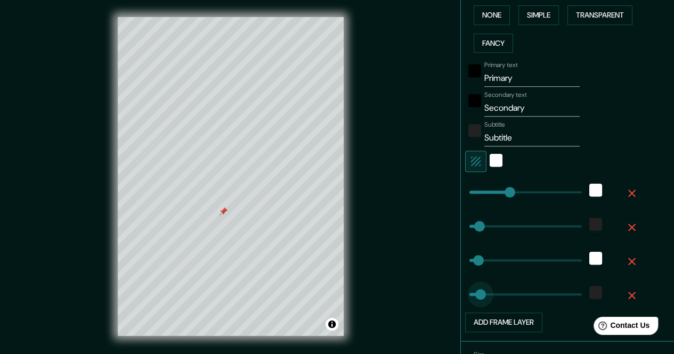
type input "38"
drag, startPoint x: 499, startPoint y: 293, endPoint x: 471, endPoint y: 289, distance: 28.0
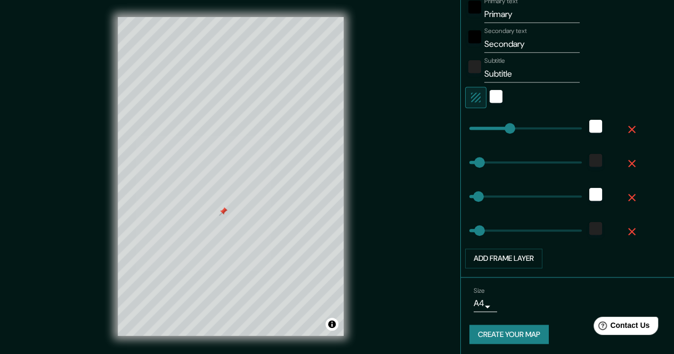
scroll to position [332, 0]
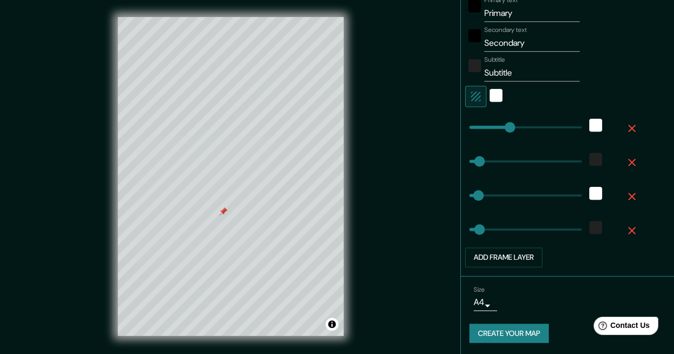
click at [509, 258] on button "Add frame layer" at bounding box center [503, 258] width 77 height 20
type input "34"
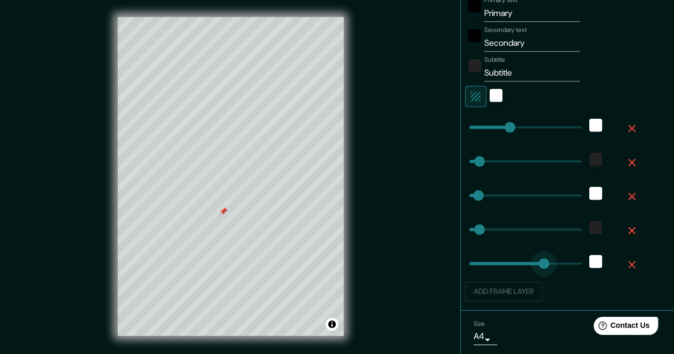
type input "291"
drag, startPoint x: 507, startPoint y: 262, endPoint x: 538, endPoint y: 263, distance: 31.5
type input "34"
type input "364"
drag, startPoint x: 538, startPoint y: 263, endPoint x: 558, endPoint y: 263, distance: 19.2
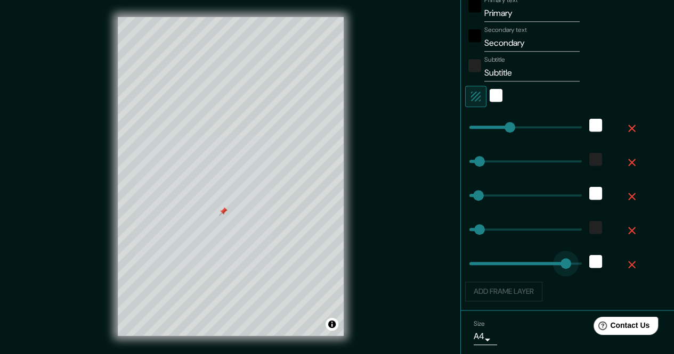
type input "34"
type input "66"
drag, startPoint x: 558, startPoint y: 263, endPoint x: 479, endPoint y: 266, distance: 79.0
type input "34"
type input "28"
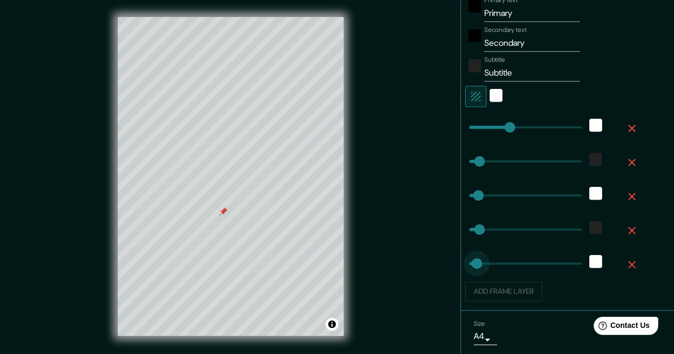
drag, startPoint x: 479, startPoint y: 266, endPoint x: 468, endPoint y: 266, distance: 10.1
type input "34"
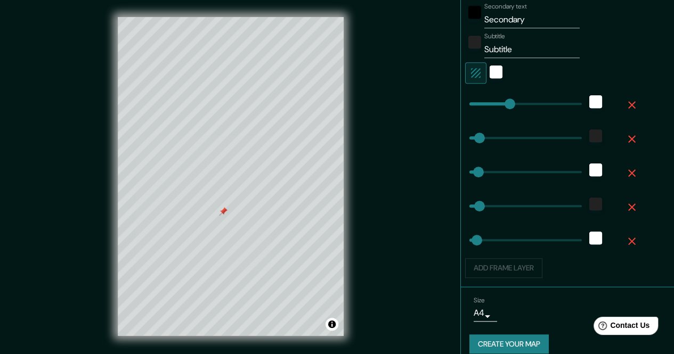
scroll to position [366, 0]
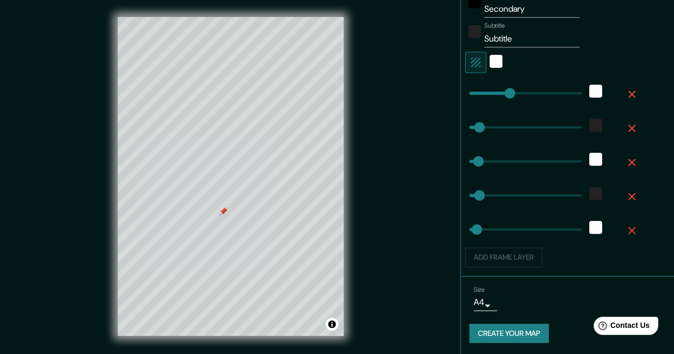
click at [482, 299] on body "Mappin Location [PERSON_NAME][GEOGRAPHIC_DATA], provincia de [GEOGRAPHIC_DATA],…" at bounding box center [337, 177] width 674 height 354
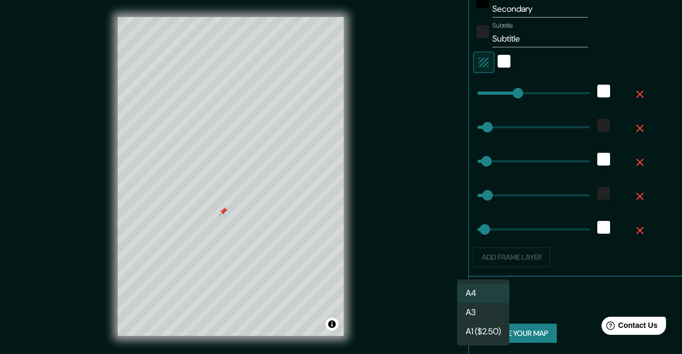
click at [475, 312] on li "A3" at bounding box center [483, 312] width 52 height 19
type input "a4"
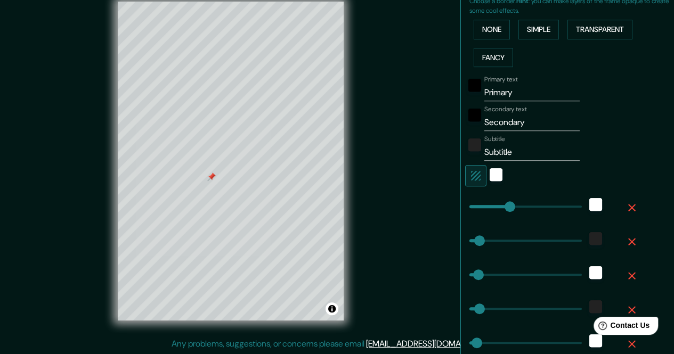
scroll to position [206, 0]
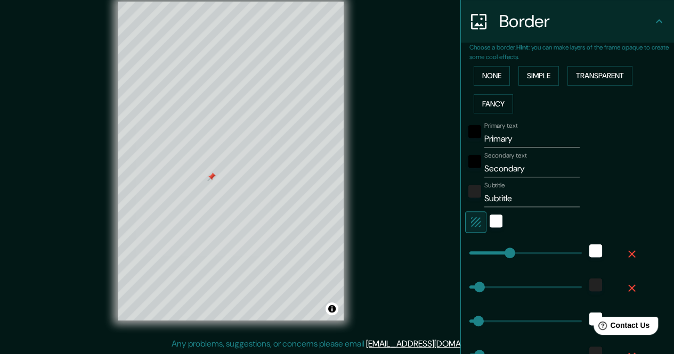
click at [488, 138] on input "Primary" at bounding box center [531, 139] width 95 height 17
type input "S"
type input "34"
type input "San"
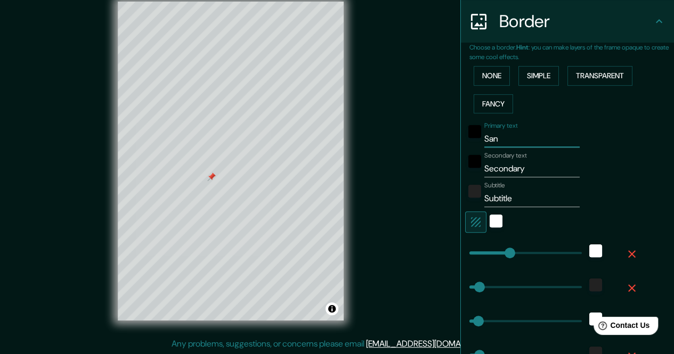
type input "34"
type input "Sant"
type input "34"
type input "Santi"
type input "34"
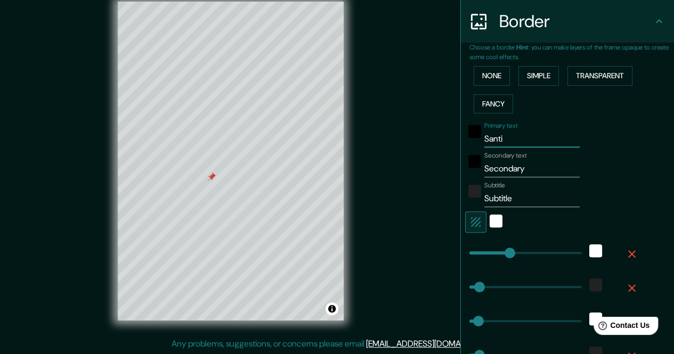
type input "[PERSON_NAME]"
type input "34"
type input "Santiag"
type input "34"
type input "Santiago"
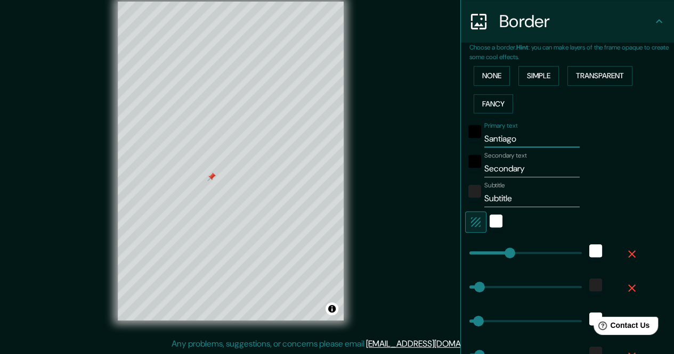
type input "34"
type input "Santiago"
click at [484, 169] on input "Secondary" at bounding box center [531, 168] width 95 height 17
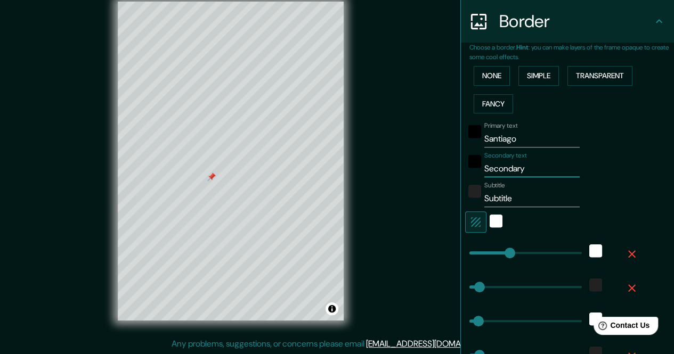
paste input "42.876893, -8.550490"
type input "42.876893, -8.550490"
type input "34"
type input "42.876893, -8.550490"
click at [487, 198] on input "Subtitle" at bounding box center [531, 198] width 95 height 17
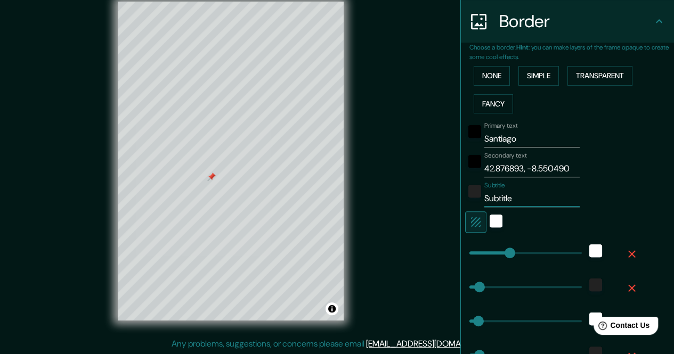
click at [487, 198] on input "Subtitle" at bounding box center [531, 198] width 95 height 17
type input "1"
type input "34"
type input "19"
type input "34"
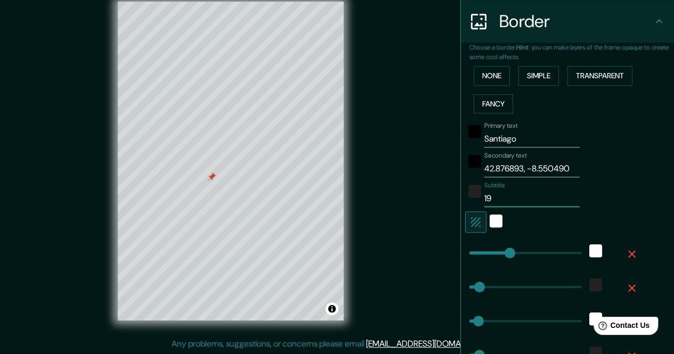
type input "19/"
type input "34"
type input "19/0"
type input "34"
type input "19/07"
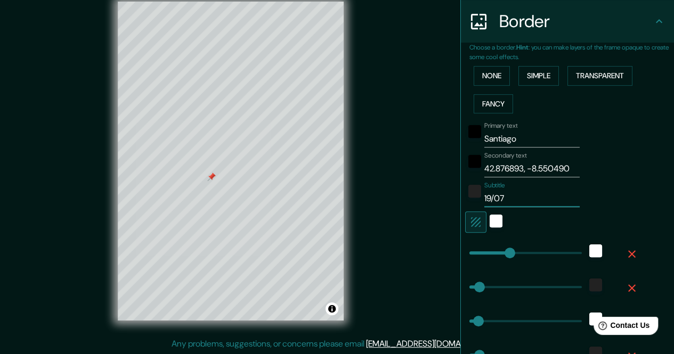
type input "34"
type input "19/07/"
type input "34"
type input "19/07/2"
type input "34"
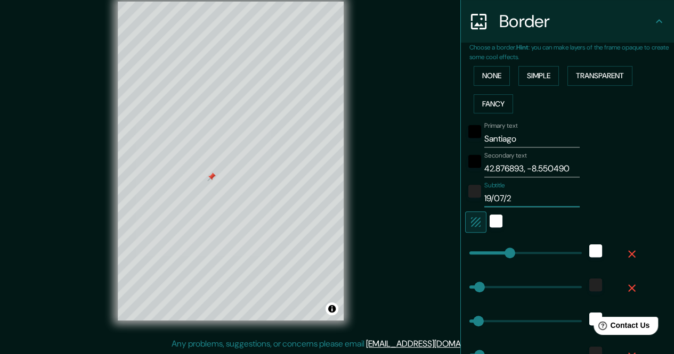
type input "[DATE]"
type input "34"
type input "19/07/202"
type input "34"
type input "[DATE]"
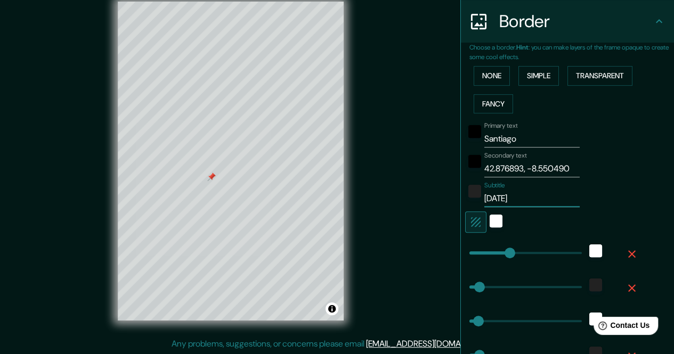
type input "34"
type input "19/07/202"
type input "34"
type input "[DATE]"
type input "34"
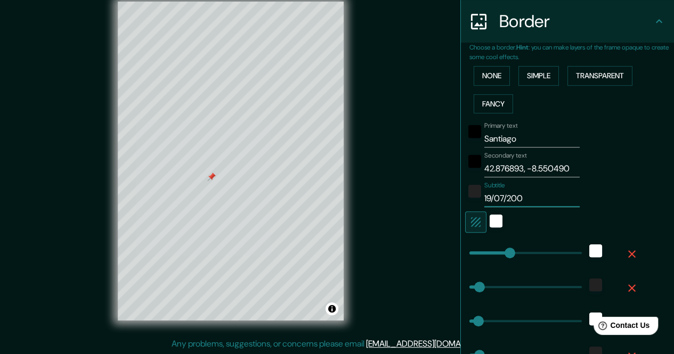
type input "[DATE]"
type input "34"
type input "[DATE]"
click at [602, 191] on div "Subtitle [DATE]" at bounding box center [552, 195] width 175 height 26
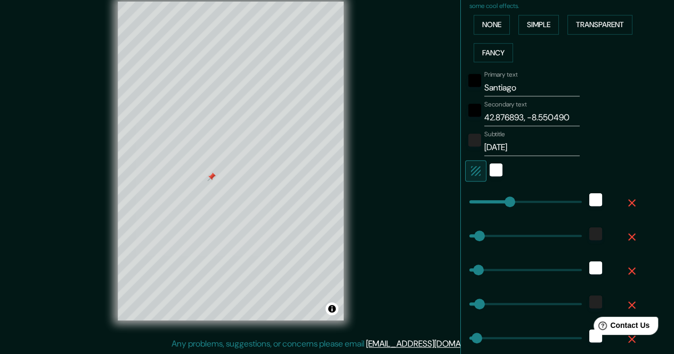
scroll to position [366, 0]
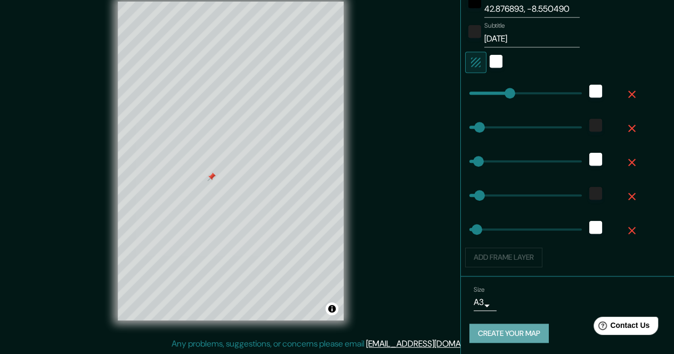
click at [487, 329] on button "Create your map" at bounding box center [509, 334] width 79 height 20
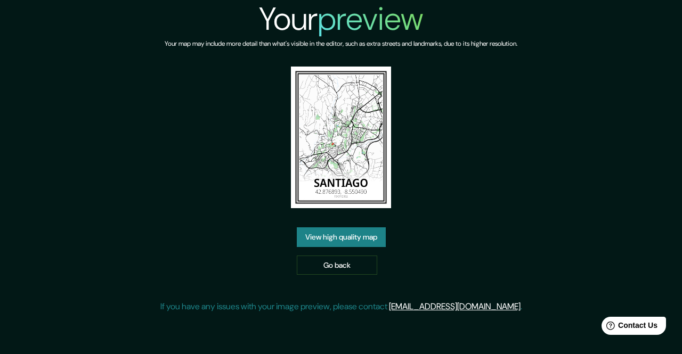
click at [344, 243] on link "View high quality map" at bounding box center [341, 238] width 89 height 20
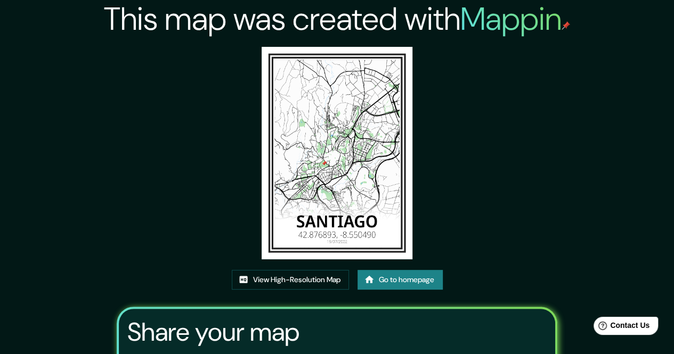
click at [315, 278] on link "View High-Resolution Map" at bounding box center [290, 280] width 117 height 20
